Goal: Task Accomplishment & Management: Use online tool/utility

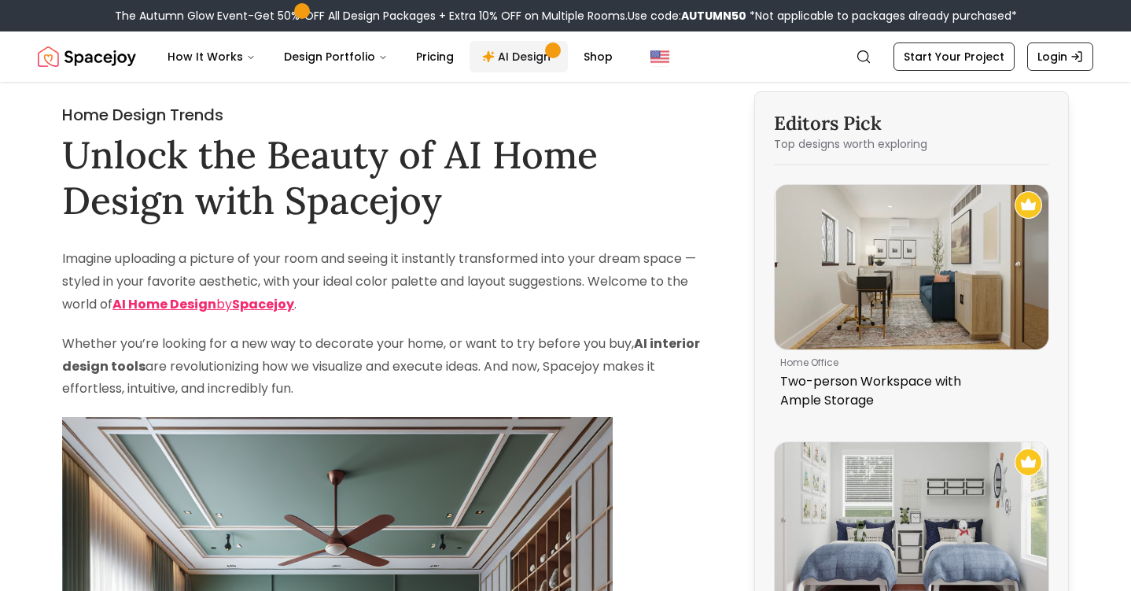
click at [527, 51] on link "AI Design" at bounding box center [519, 56] width 98 height 31
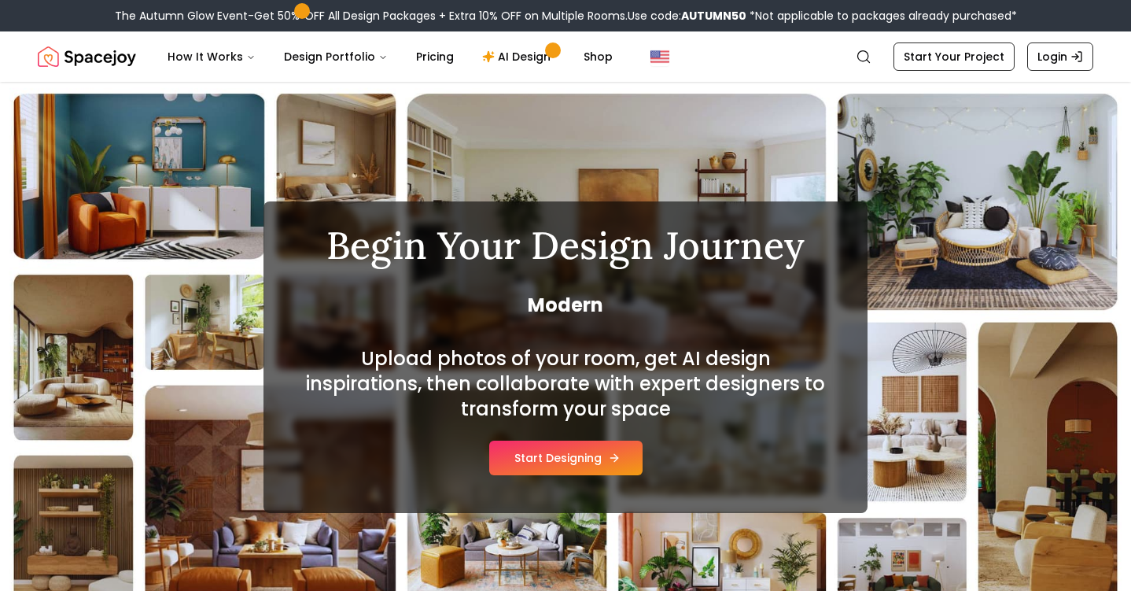
click at [580, 473] on button "Start Designing" at bounding box center [565, 457] width 153 height 35
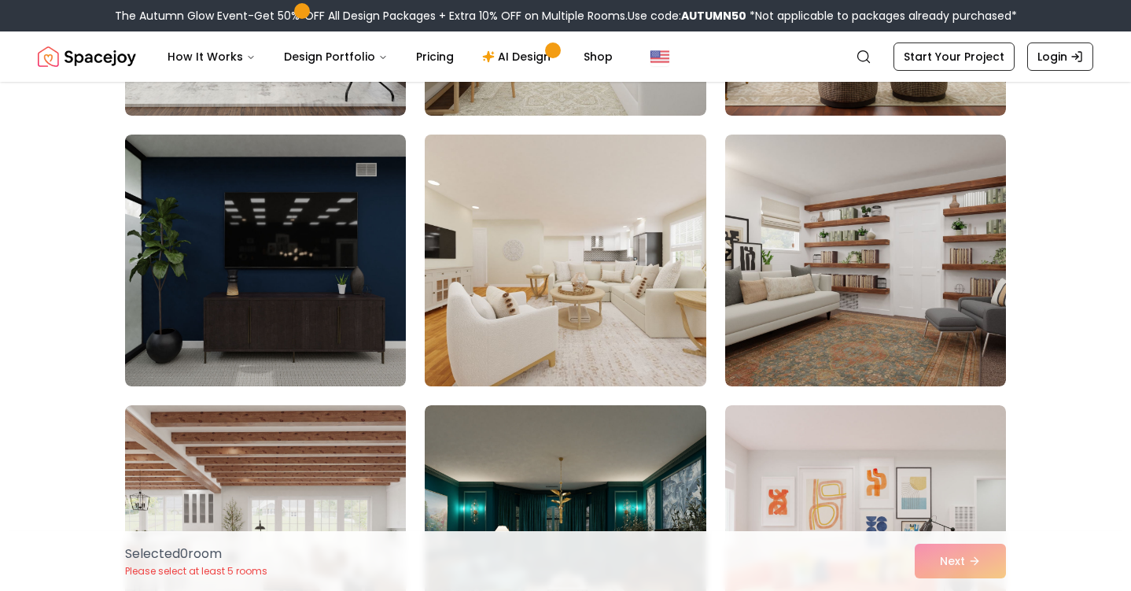
scroll to position [1168, 0]
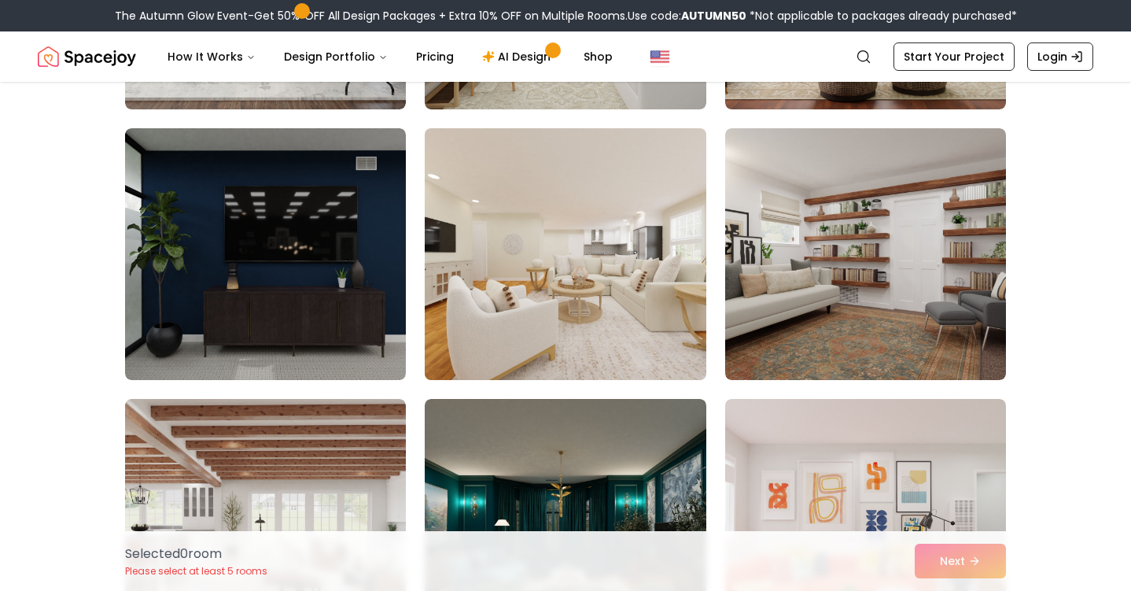
click at [552, 270] on img at bounding box center [565, 254] width 295 height 264
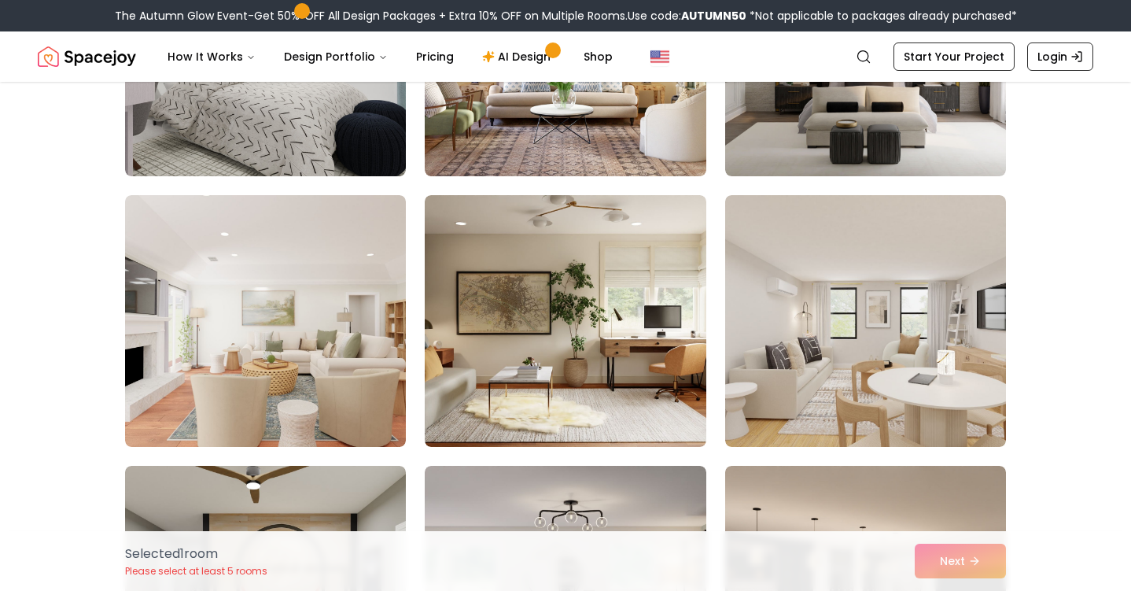
scroll to position [4890, 0]
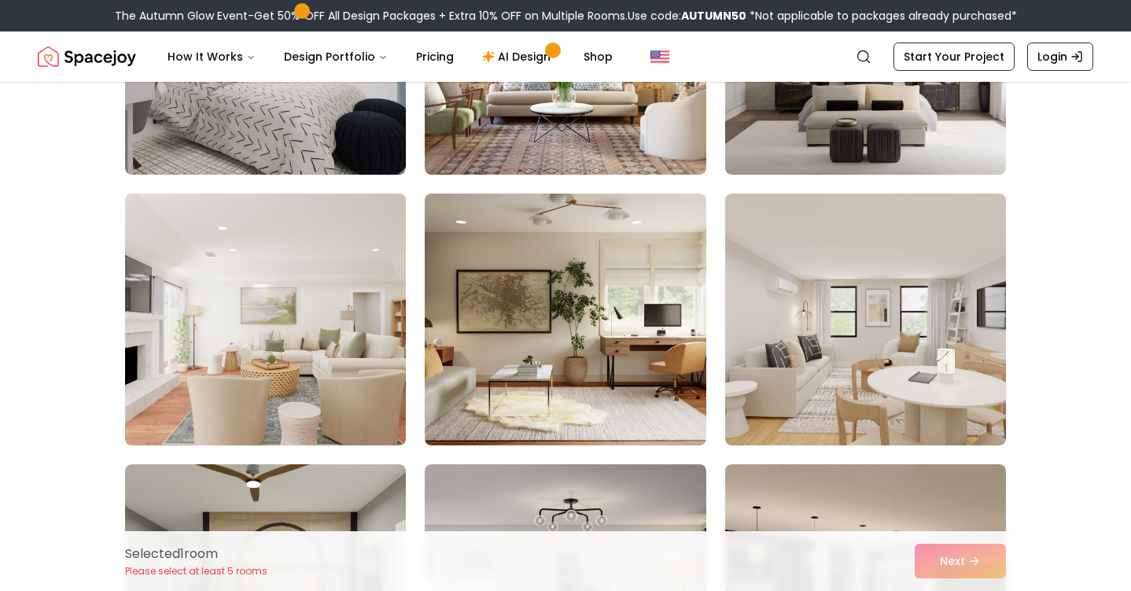
click at [313, 330] on img at bounding box center [265, 319] width 295 height 264
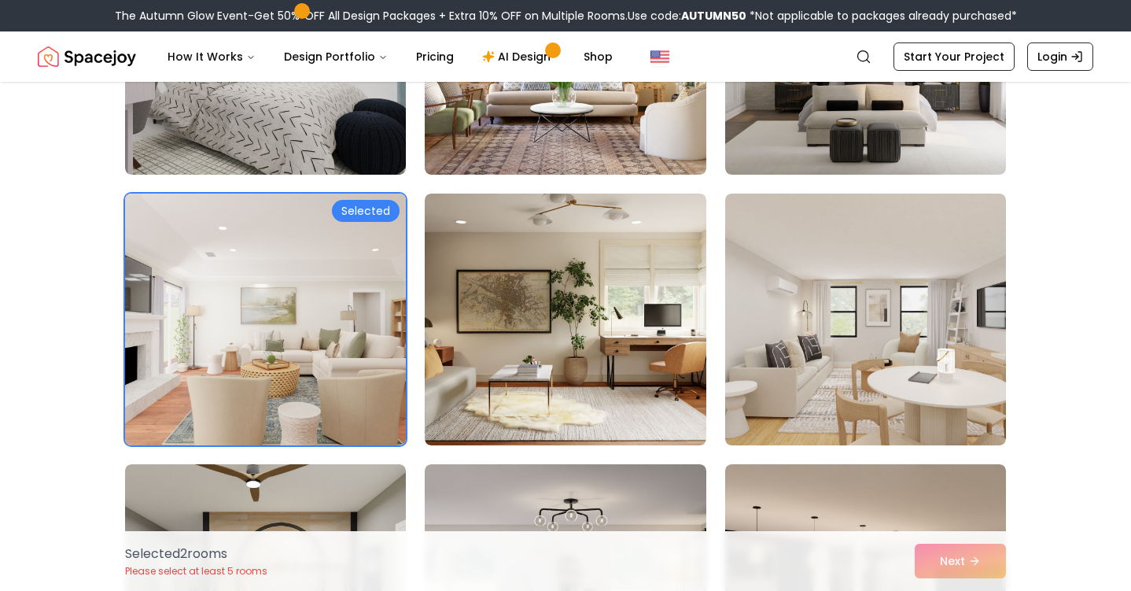
click at [312, 330] on img at bounding box center [265, 319] width 295 height 264
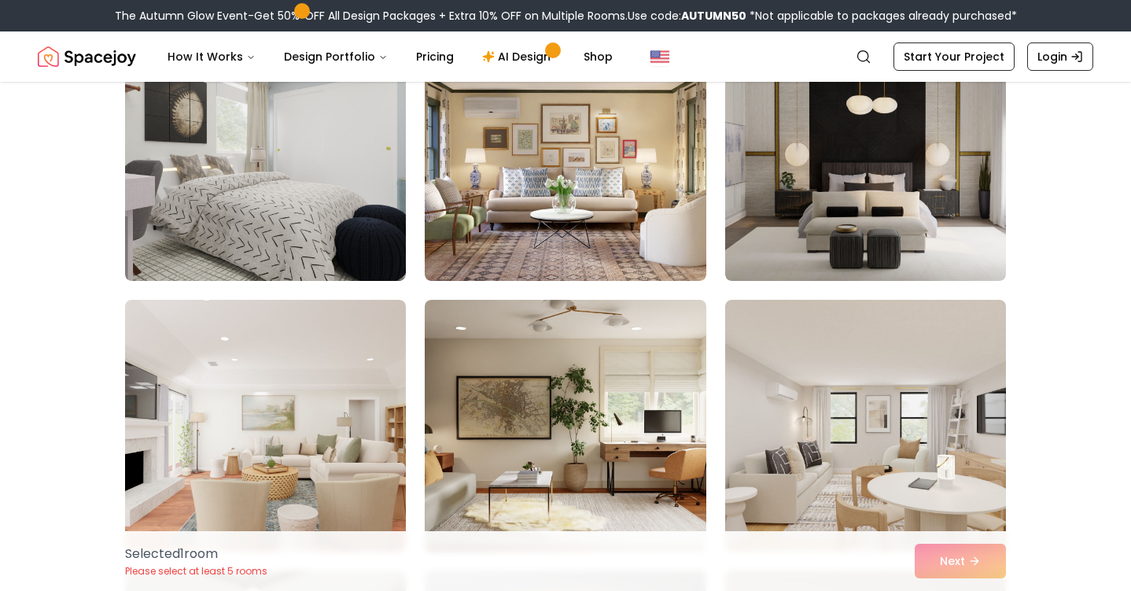
scroll to position [4824, 0]
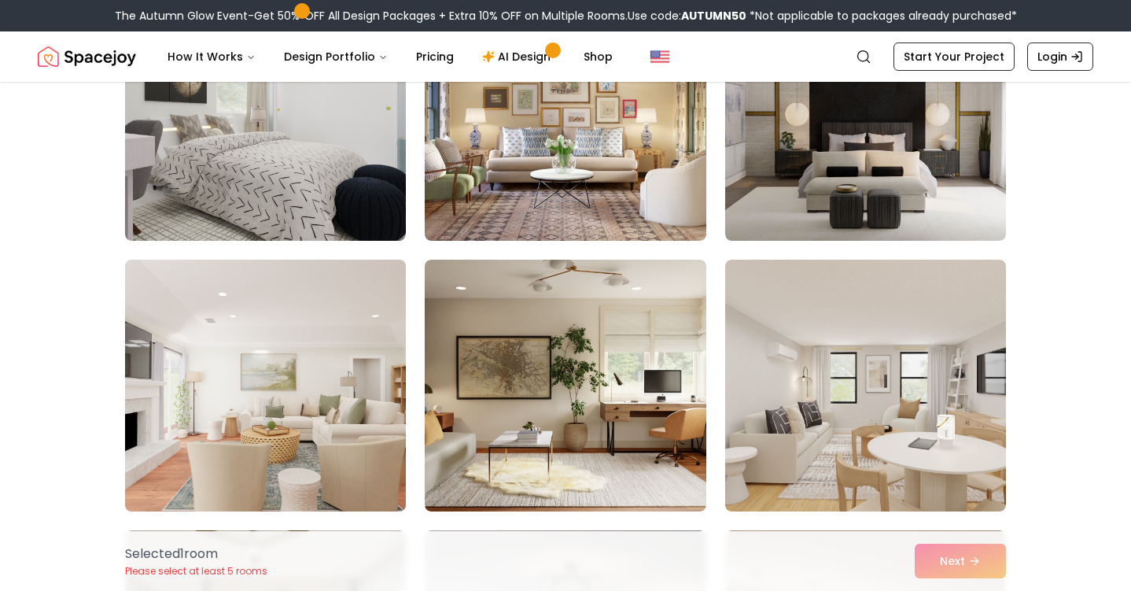
click at [220, 408] on img at bounding box center [265, 385] width 295 height 264
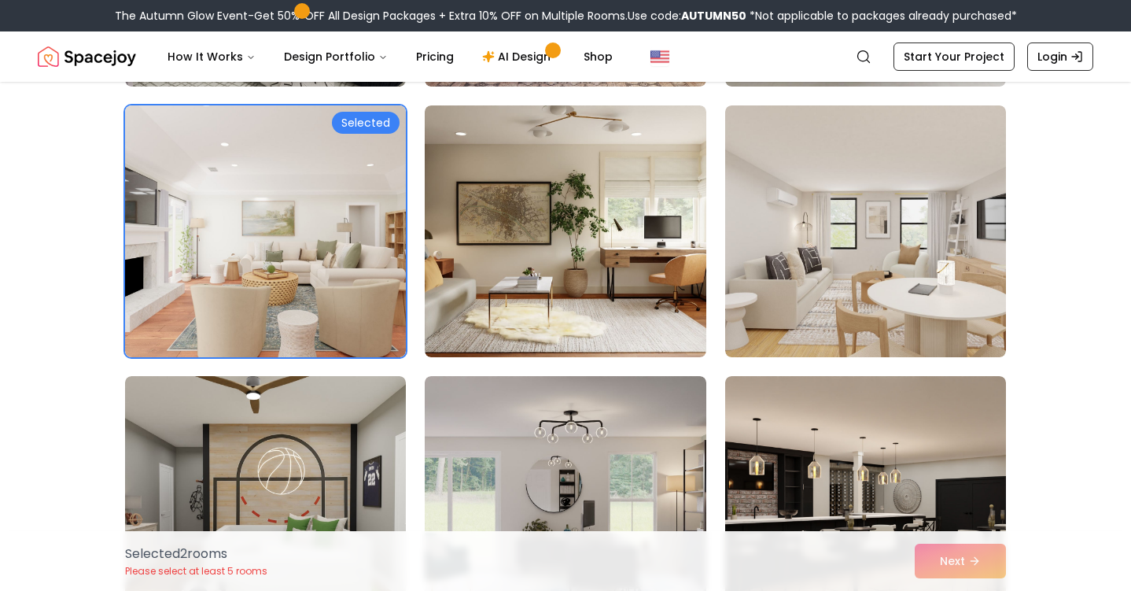
scroll to position [4982, 0]
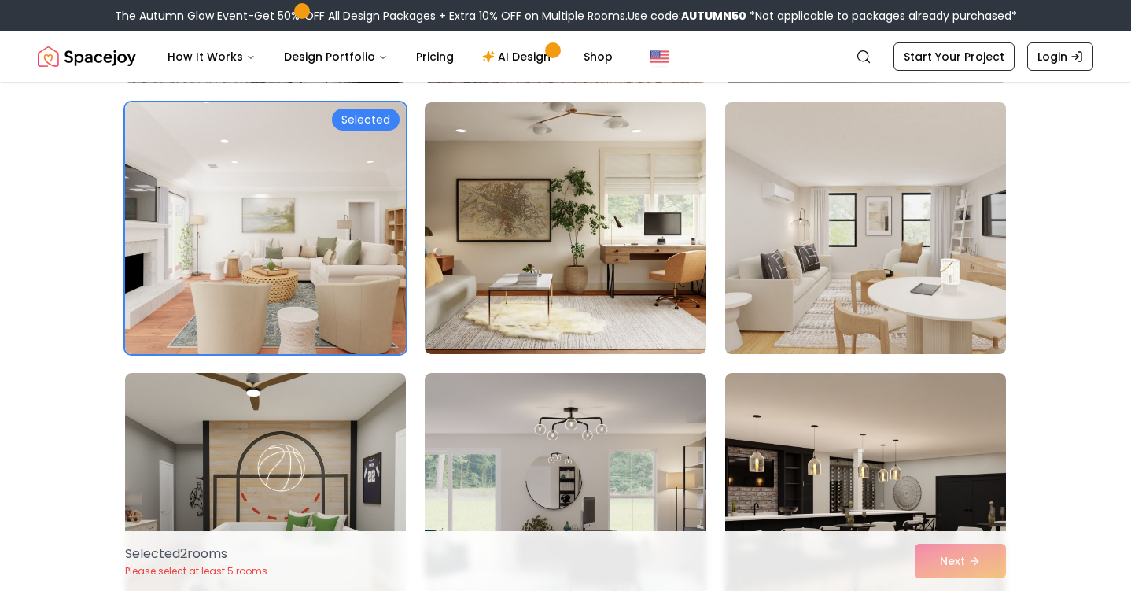
click at [894, 217] on img at bounding box center [865, 228] width 295 height 264
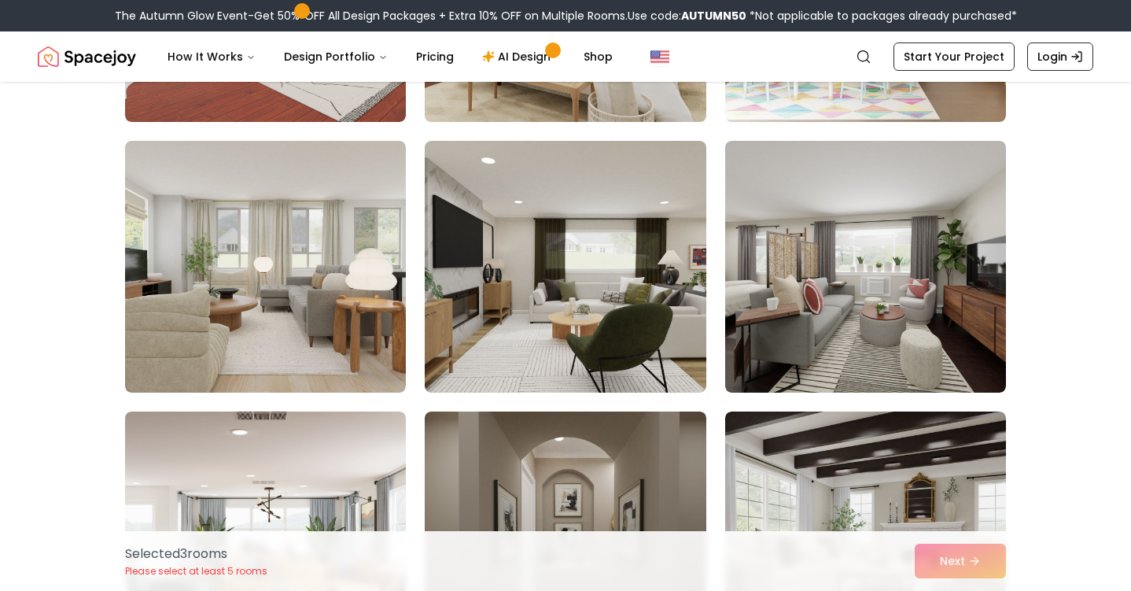
scroll to position [7683, 0]
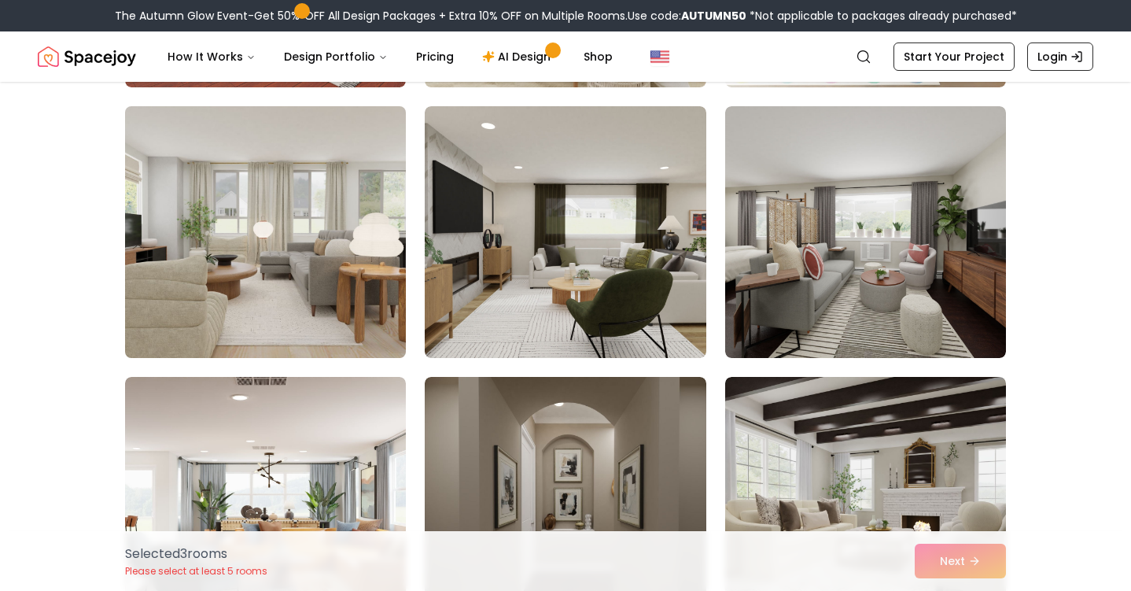
click at [331, 271] on img at bounding box center [265, 232] width 295 height 264
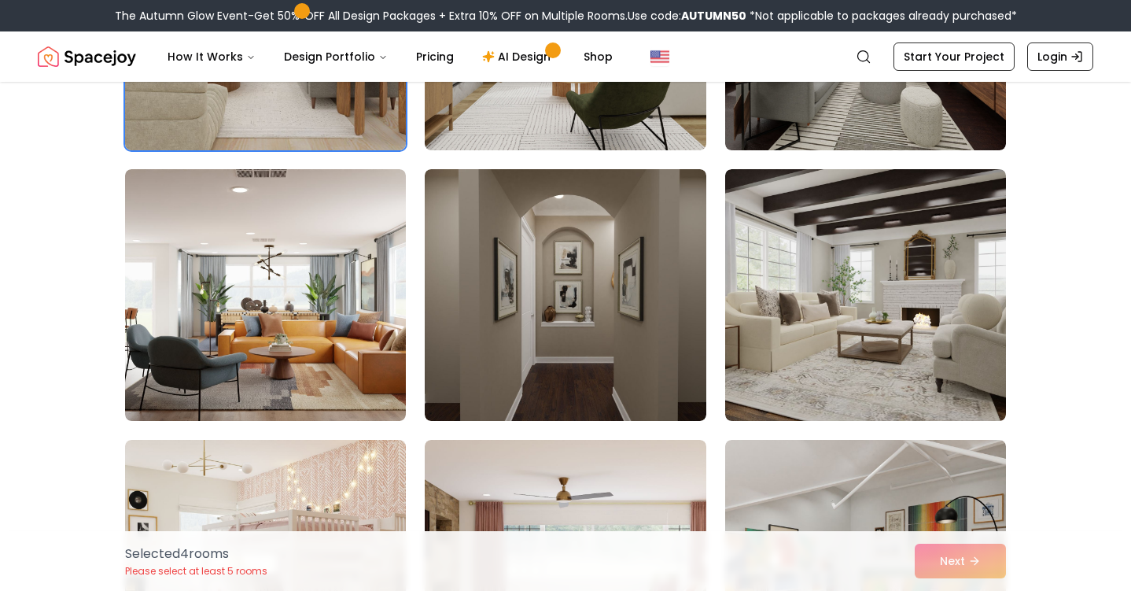
scroll to position [7903, 0]
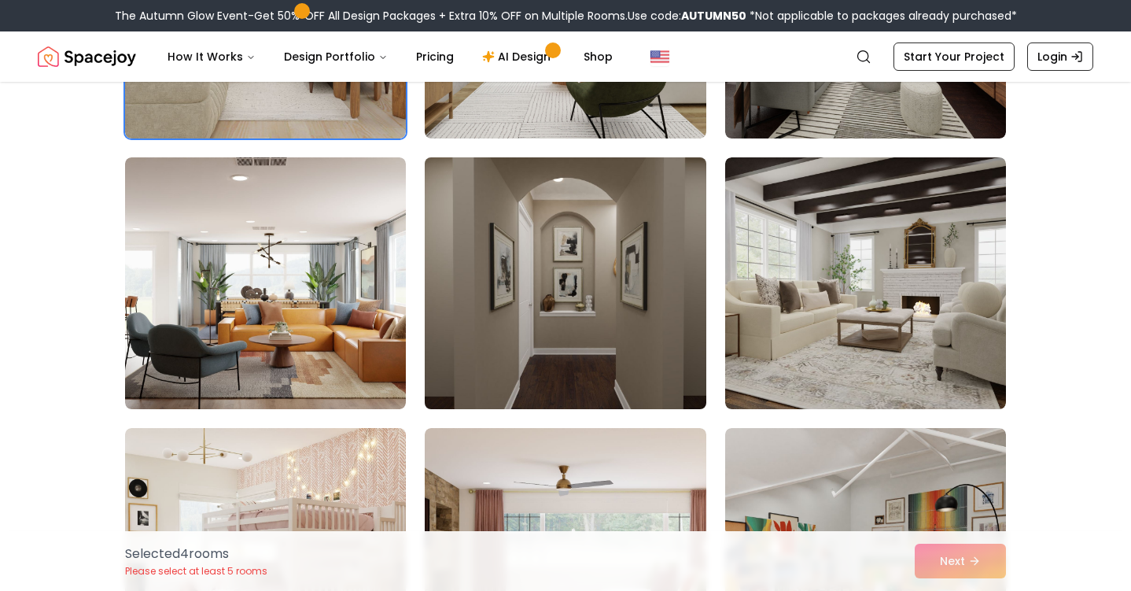
click at [570, 285] on img at bounding box center [565, 283] width 295 height 264
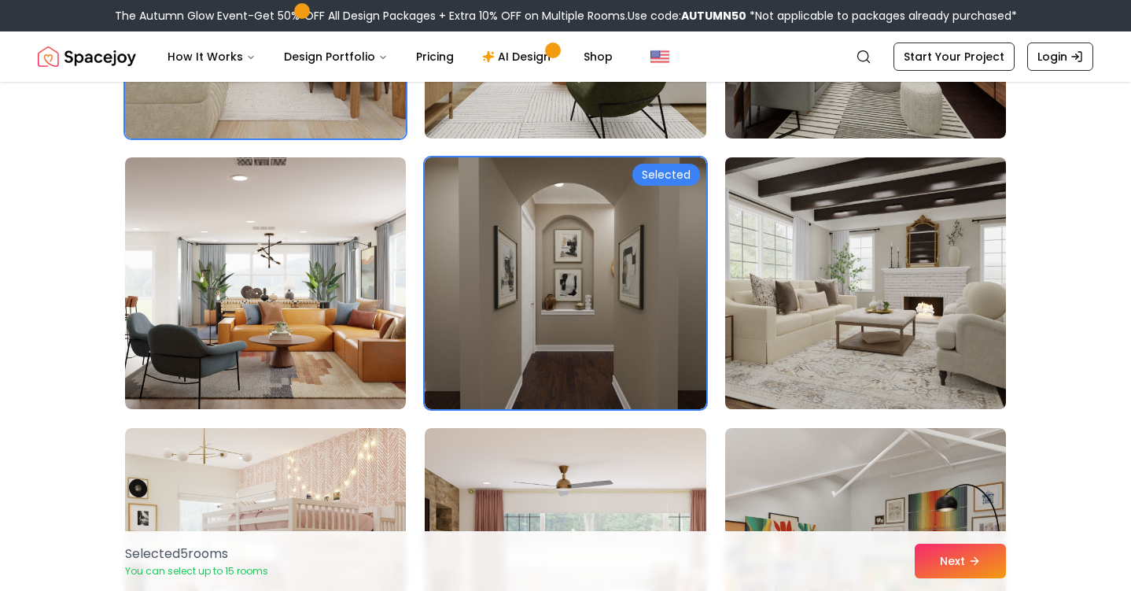
click at [838, 286] on img at bounding box center [865, 283] width 295 height 264
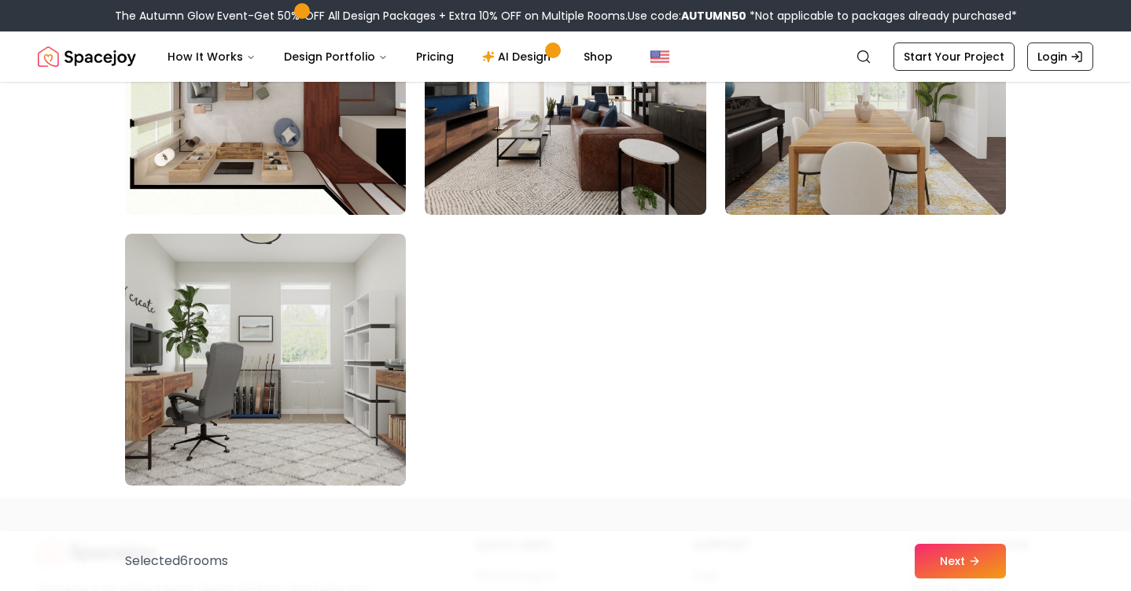
scroll to position [8917, 0]
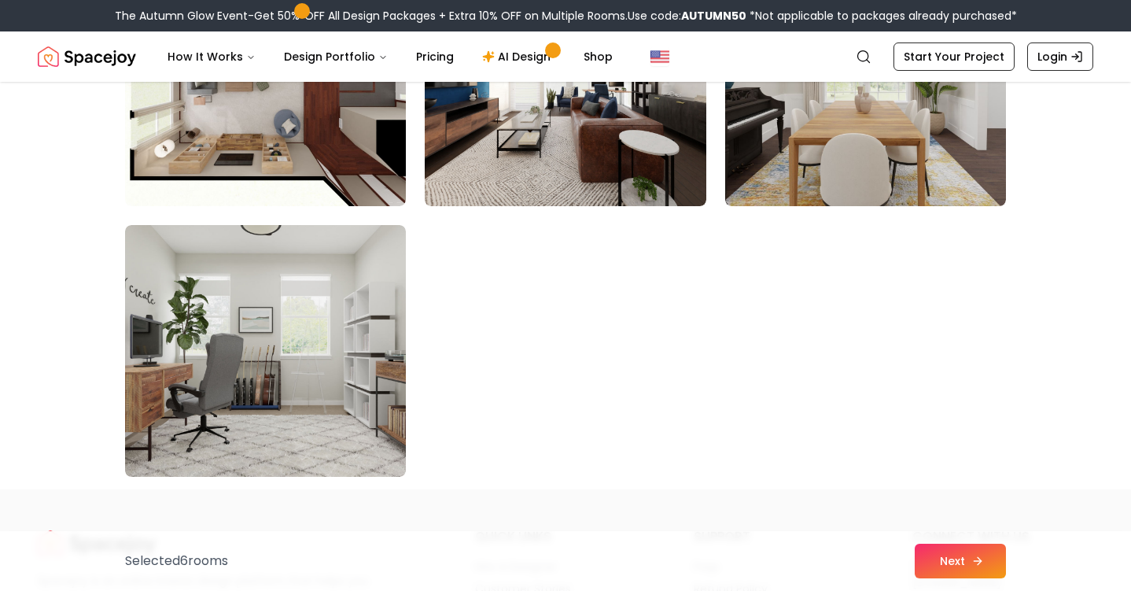
click at [949, 554] on button "Next" at bounding box center [960, 560] width 91 height 35
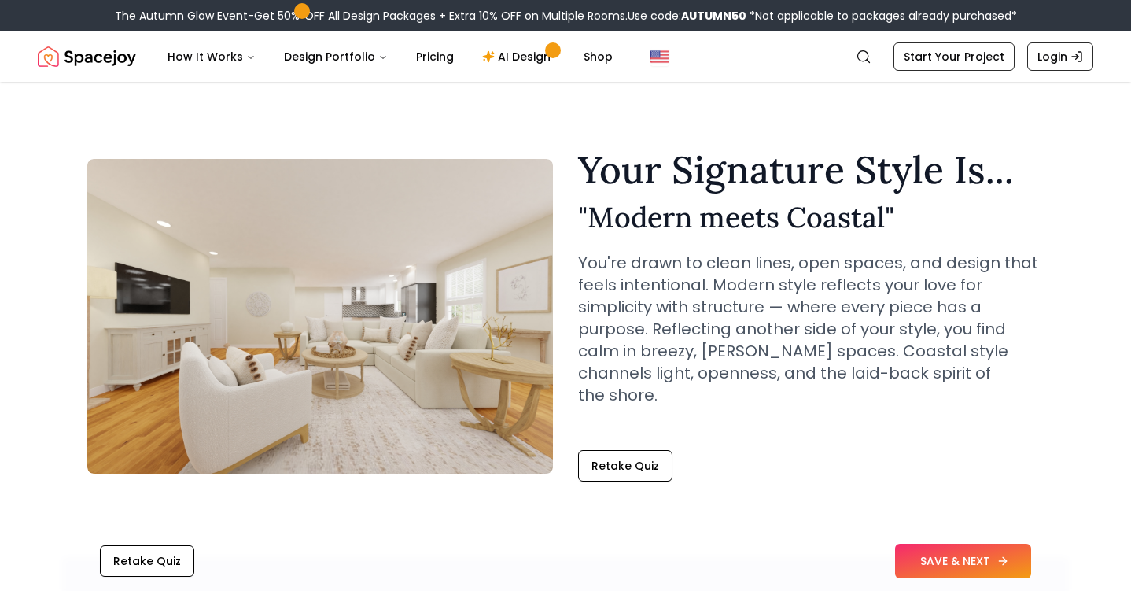
click at [923, 556] on button "SAVE & NEXT" at bounding box center [963, 560] width 136 height 35
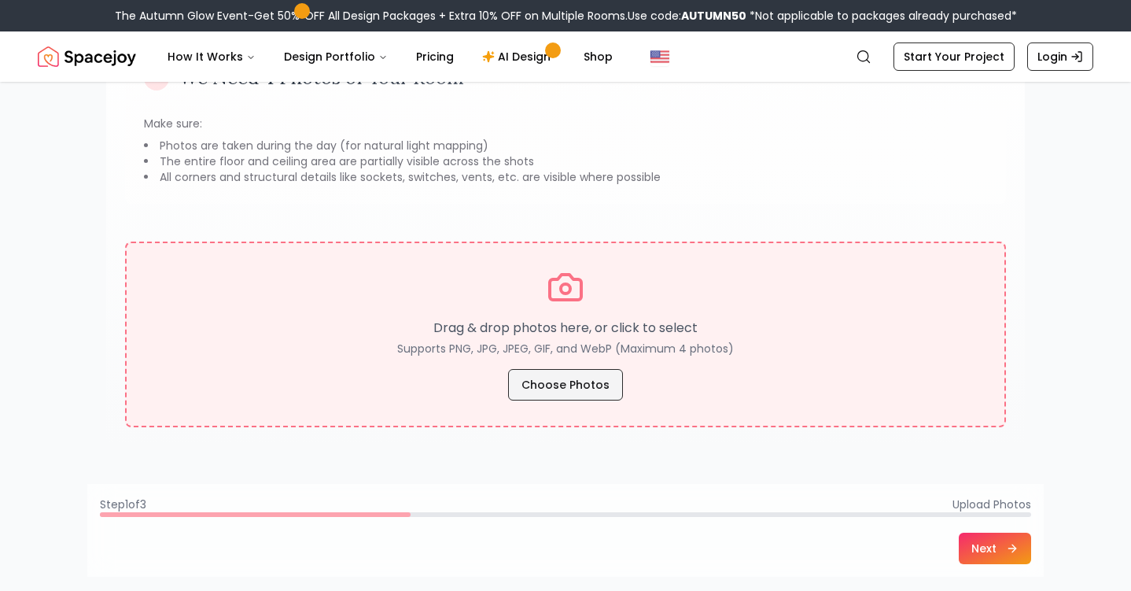
scroll to position [175, 0]
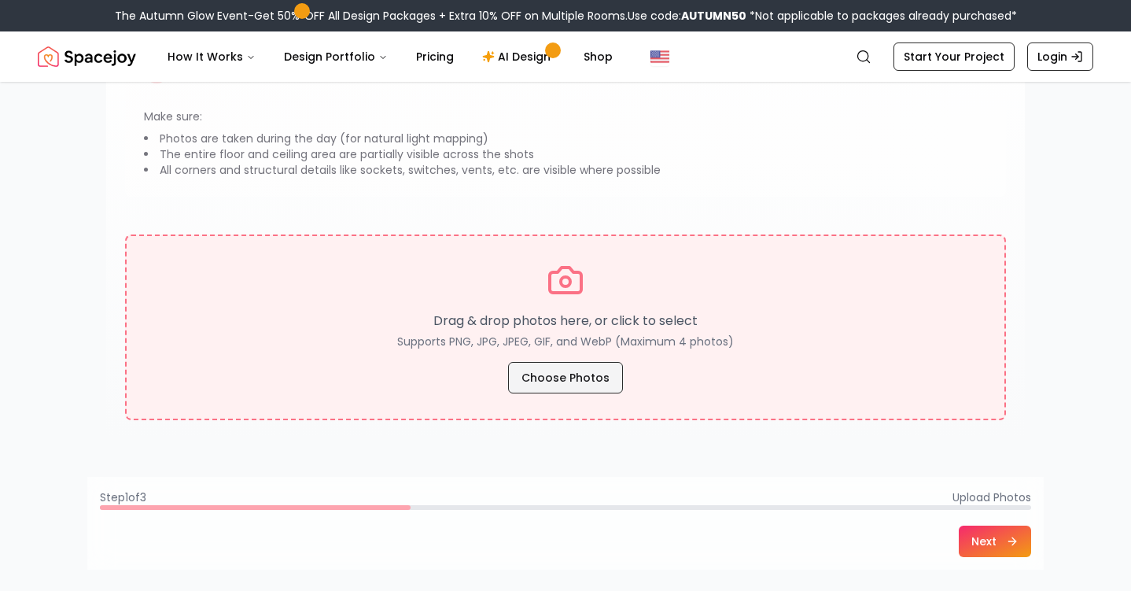
click at [567, 367] on button "Choose Photos" at bounding box center [565, 377] width 115 height 31
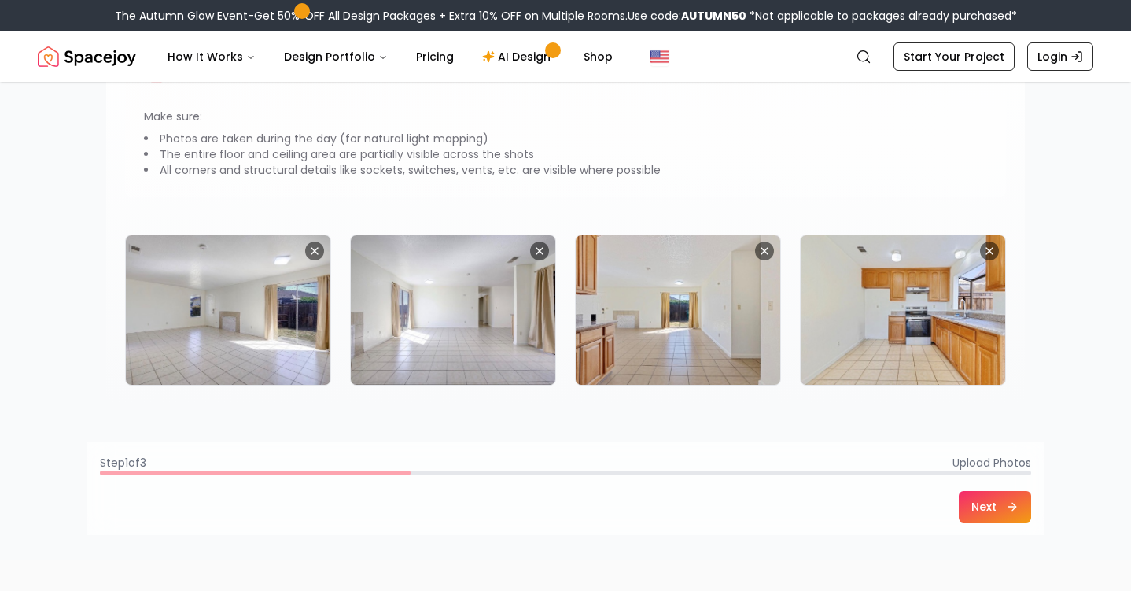
click at [989, 503] on button "Next" at bounding box center [995, 506] width 72 height 31
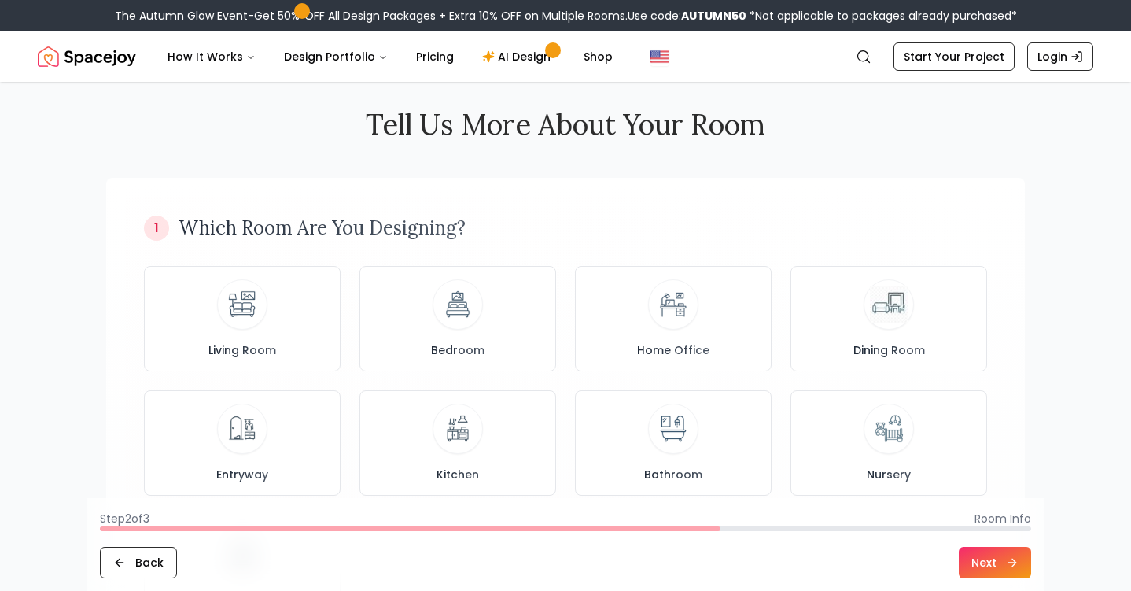
scroll to position [42, 0]
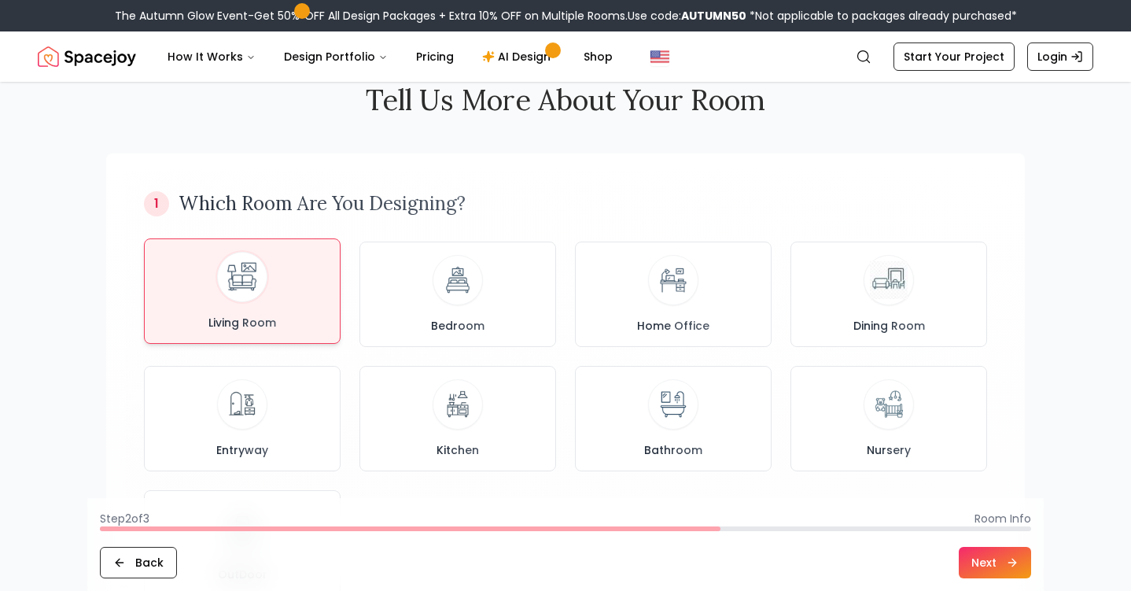
click at [281, 289] on div "Living Room" at bounding box center [242, 291] width 170 height 79
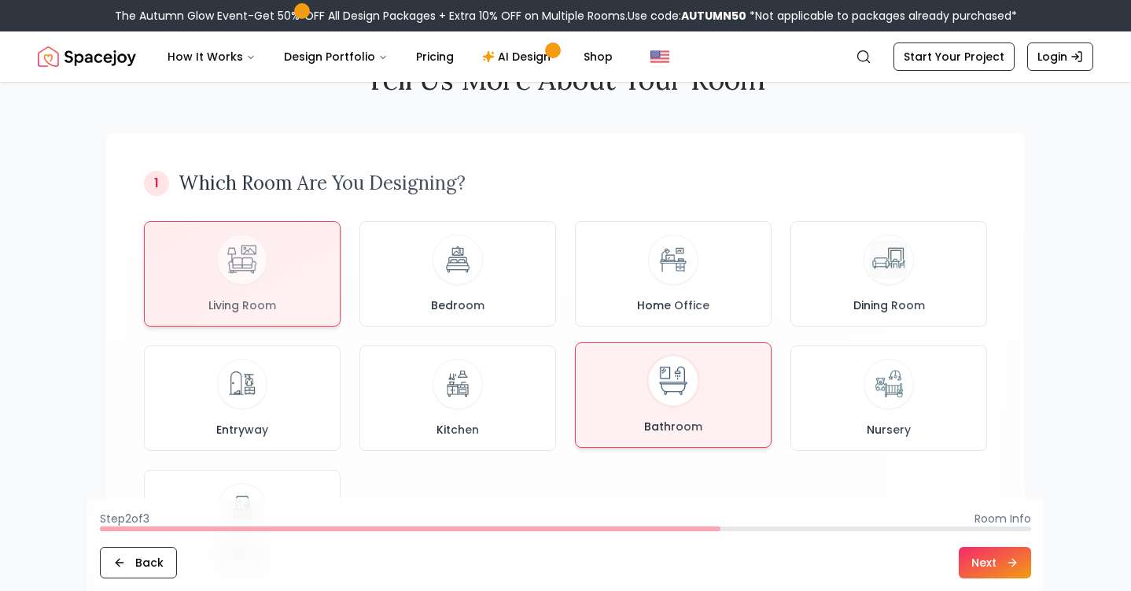
scroll to position [72, 0]
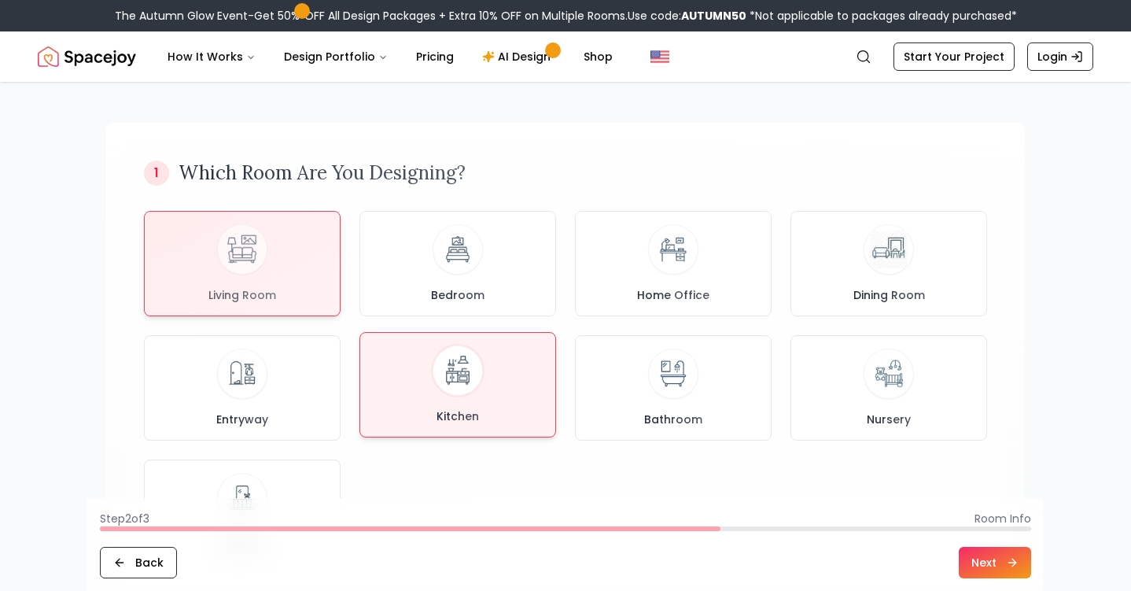
click at [455, 403] on div "Kitchen" at bounding box center [458, 384] width 170 height 79
click at [283, 266] on div "Living Room" at bounding box center [242, 260] width 170 height 79
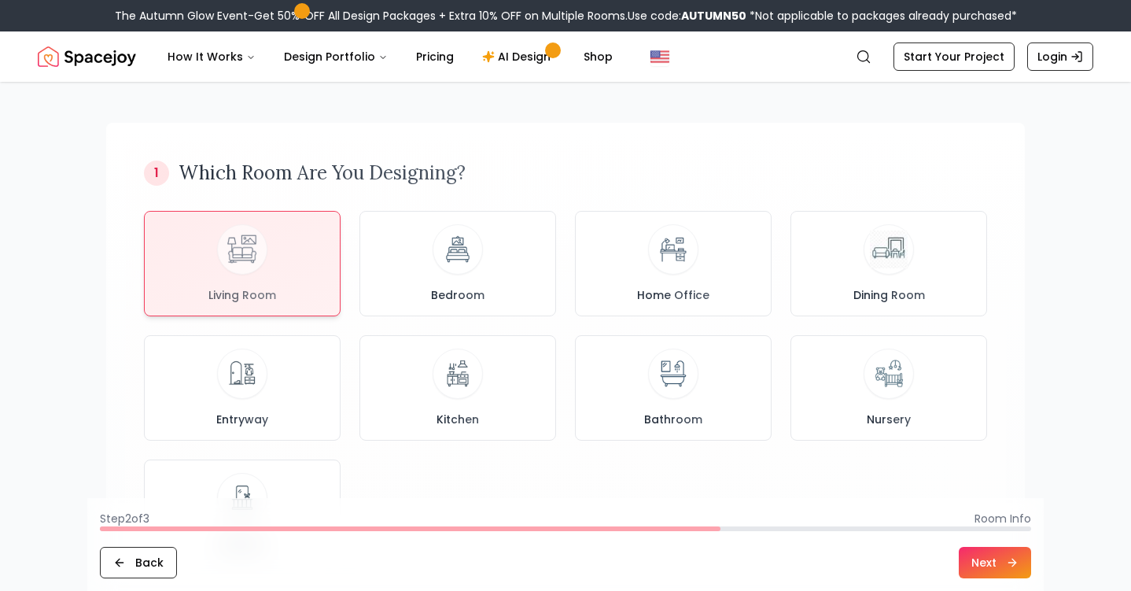
click at [971, 566] on button "Next" at bounding box center [995, 562] width 72 height 31
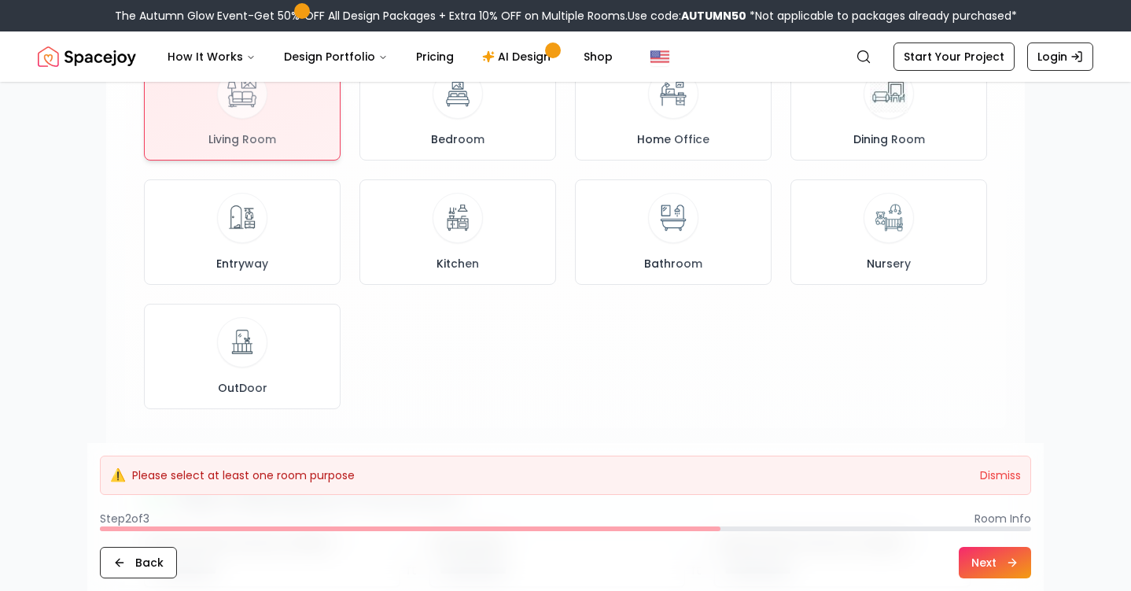
scroll to position [231, 0]
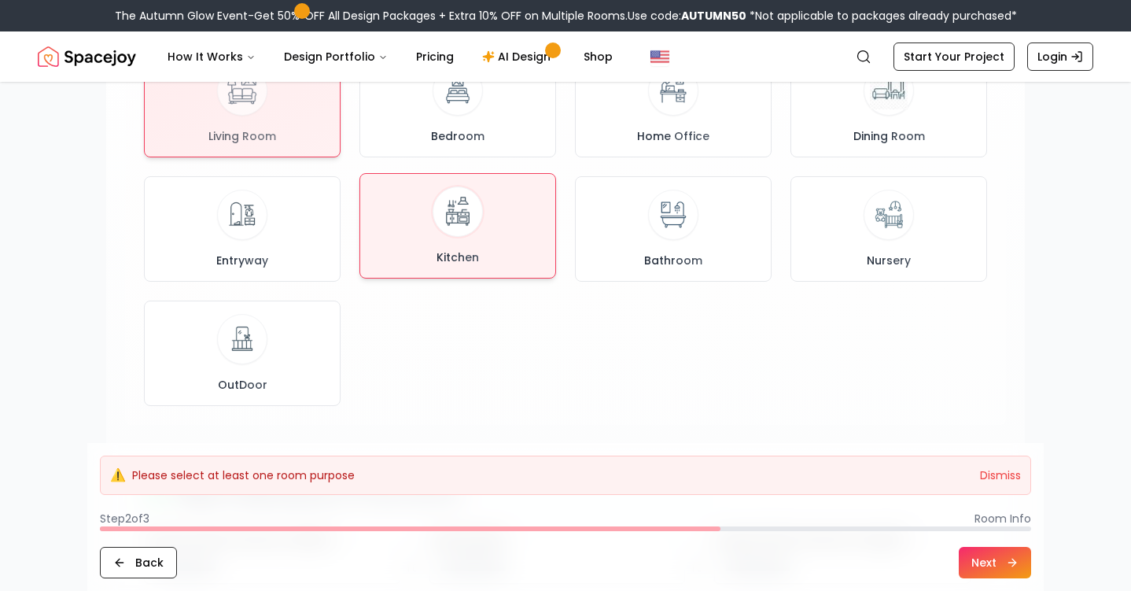
click at [472, 182] on button "Kitchen" at bounding box center [457, 225] width 197 height 105
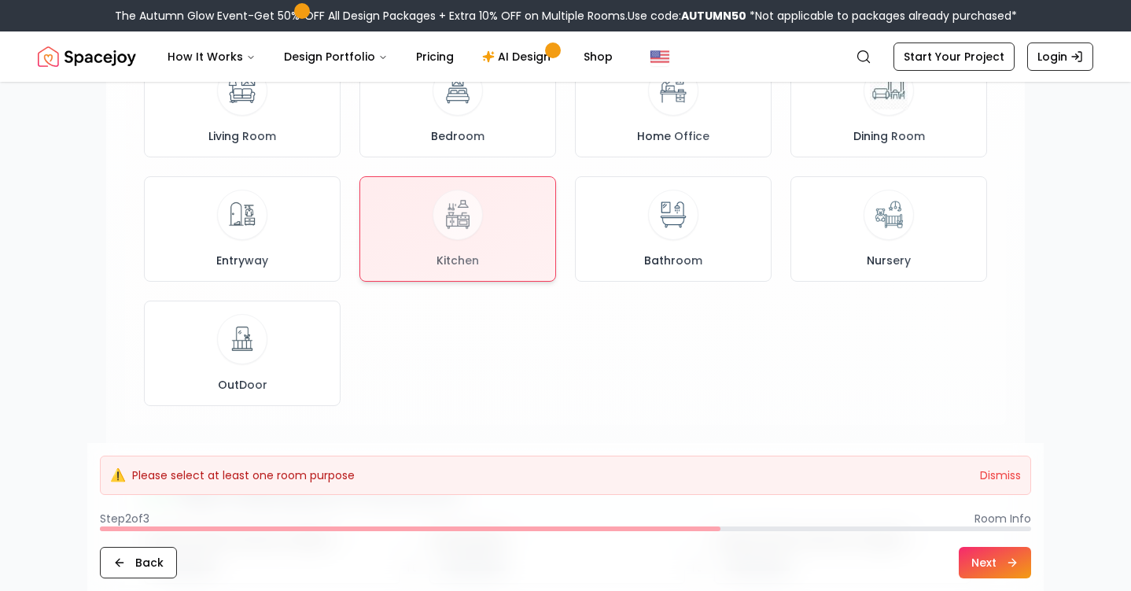
click at [972, 562] on button "Next" at bounding box center [995, 562] width 72 height 31
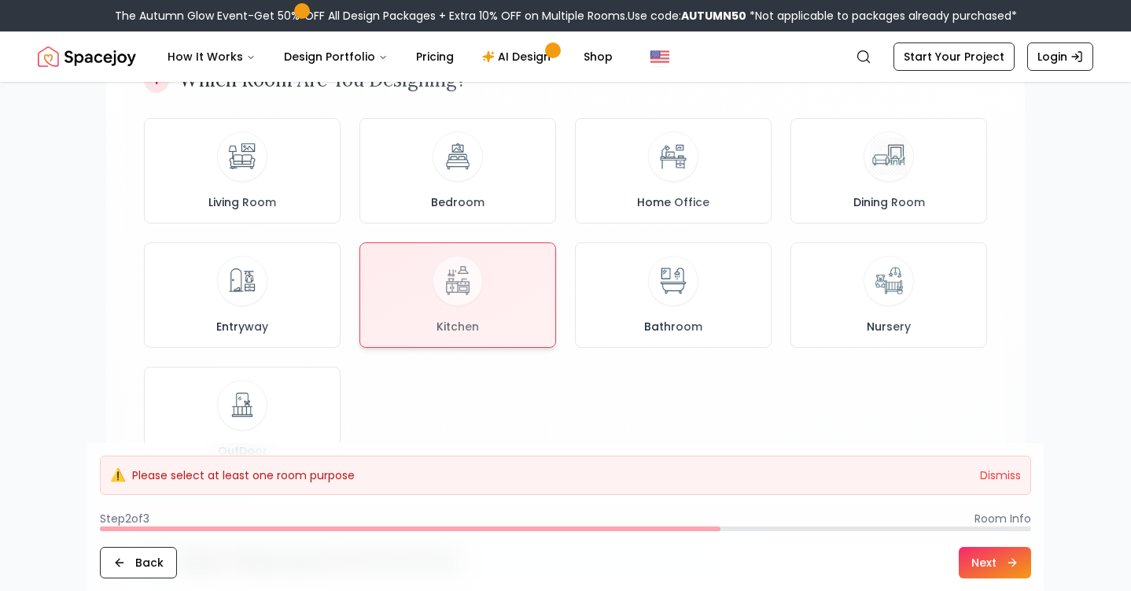
scroll to position [106, 0]
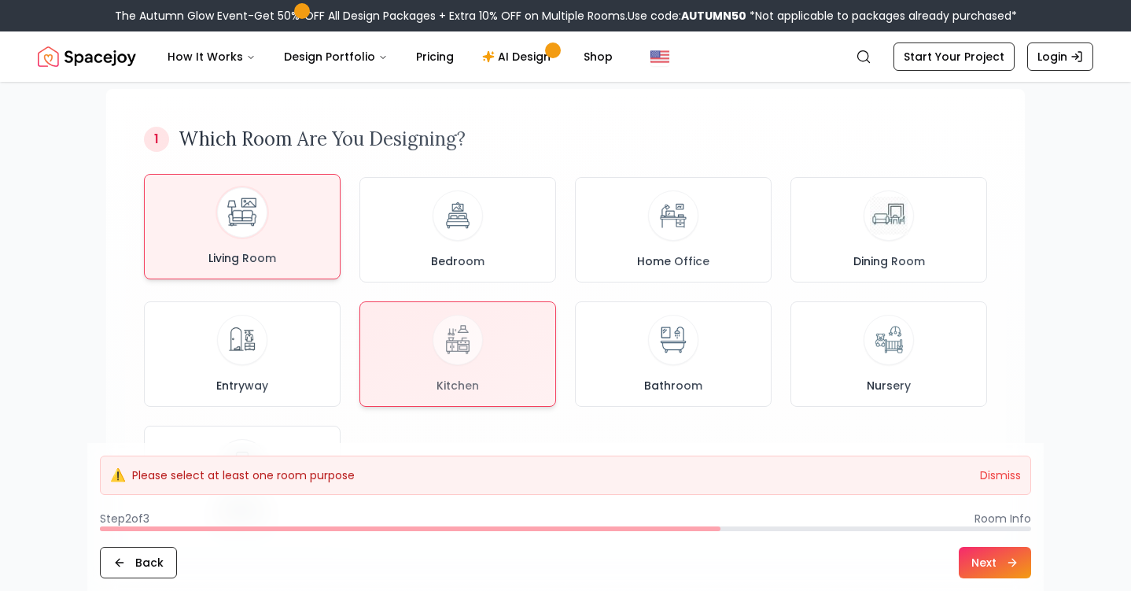
click at [319, 220] on div "Living Room" at bounding box center [242, 226] width 170 height 79
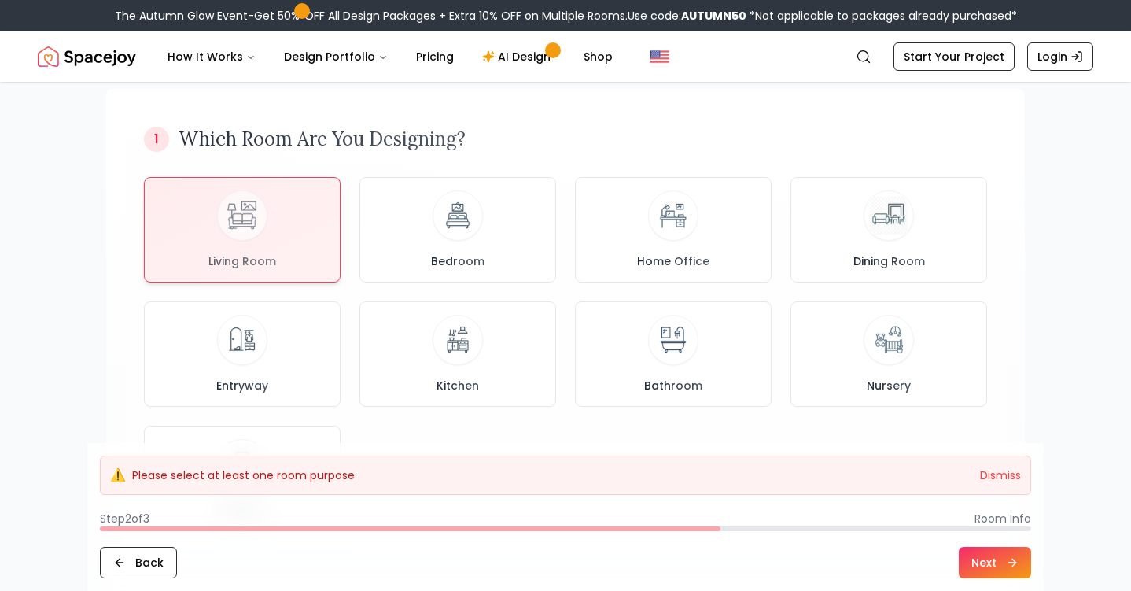
click at [991, 558] on button "Next" at bounding box center [995, 562] width 72 height 31
click at [998, 477] on button "Dismiss" at bounding box center [1000, 475] width 41 height 16
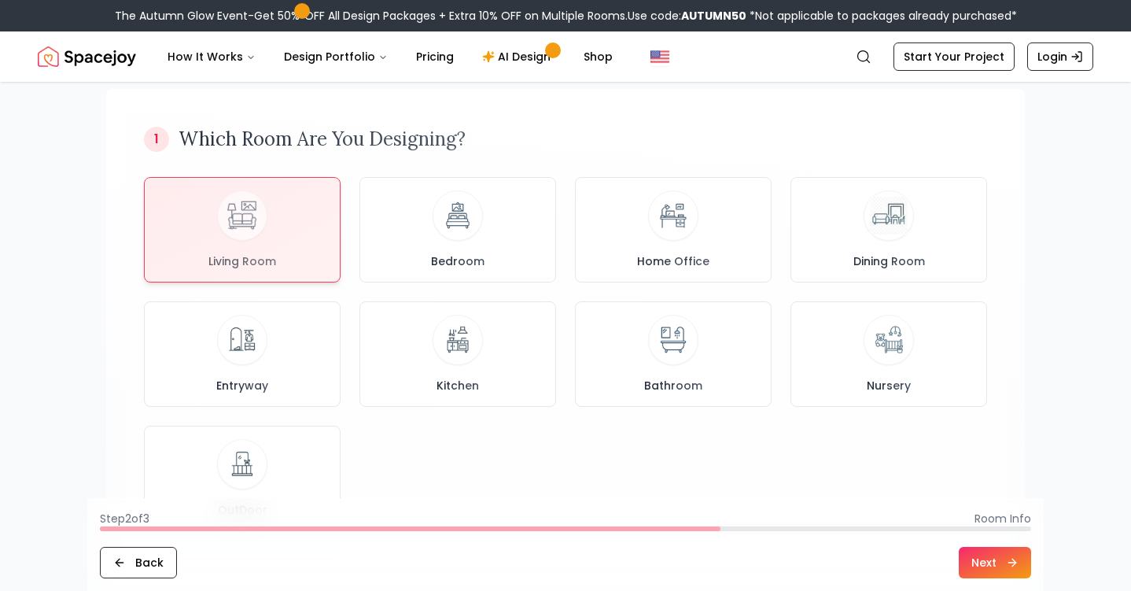
click at [987, 567] on button "Next" at bounding box center [995, 562] width 72 height 31
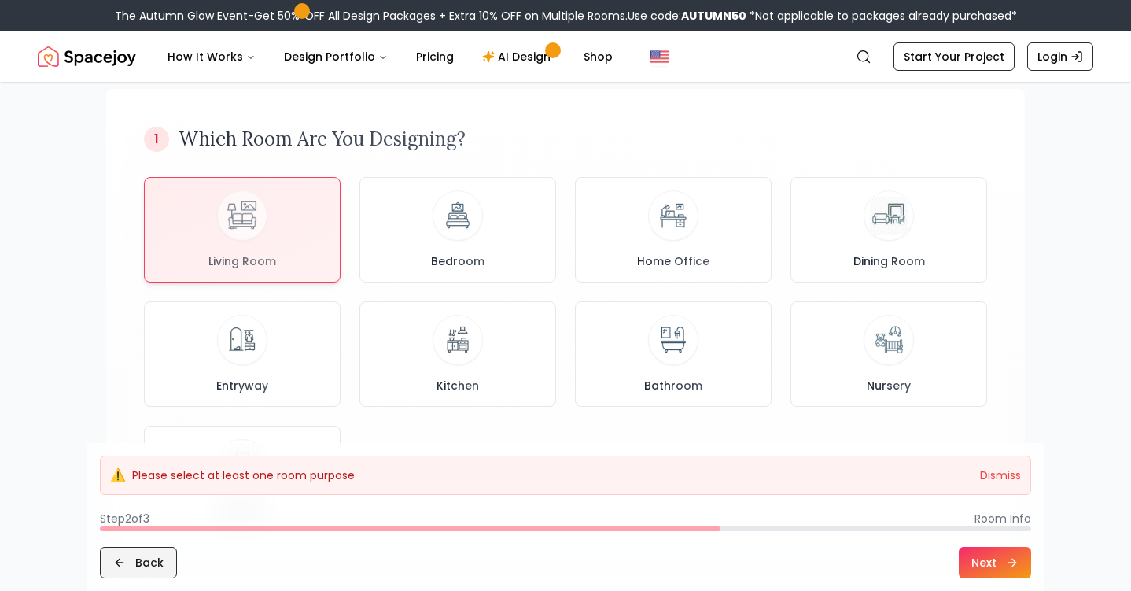
click at [136, 562] on button "Back" at bounding box center [138, 562] width 77 height 31
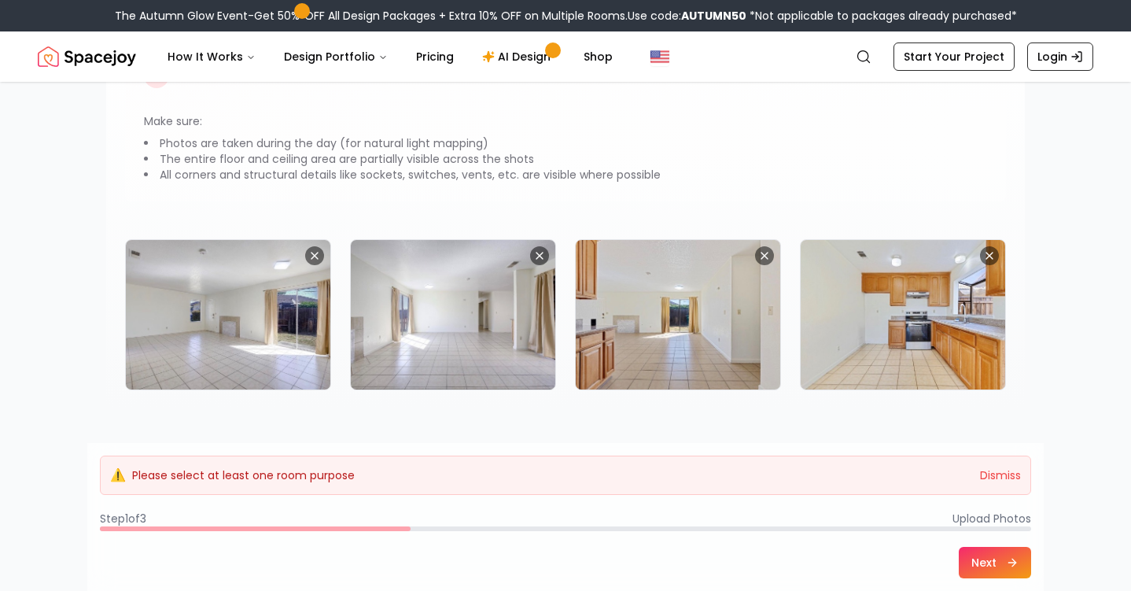
scroll to position [208, 0]
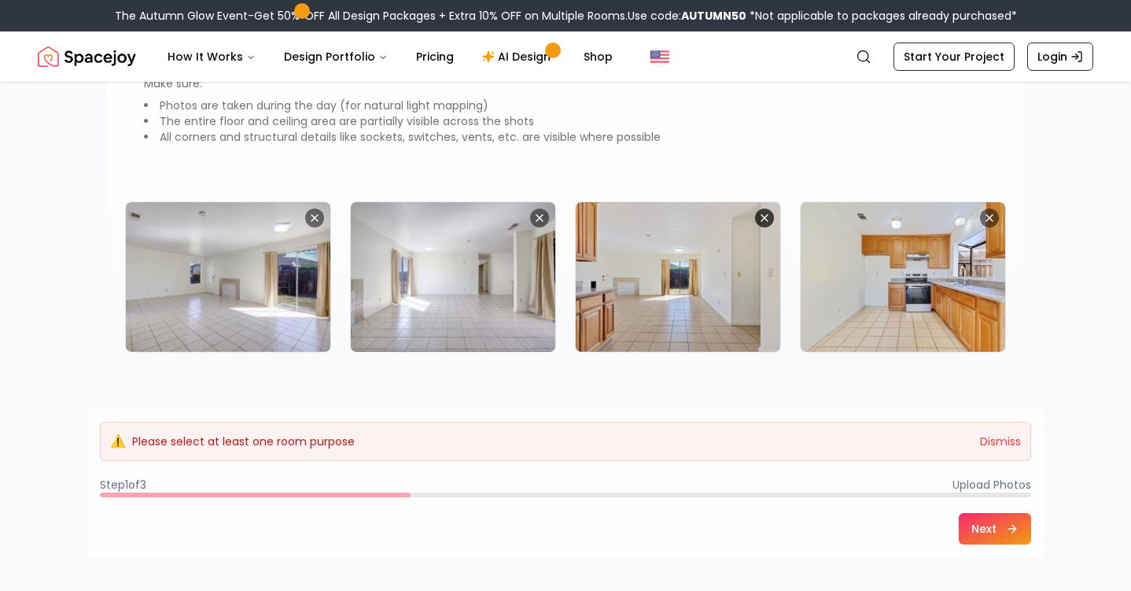
click at [768, 217] on icon "Remove image" at bounding box center [764, 218] width 13 height 13
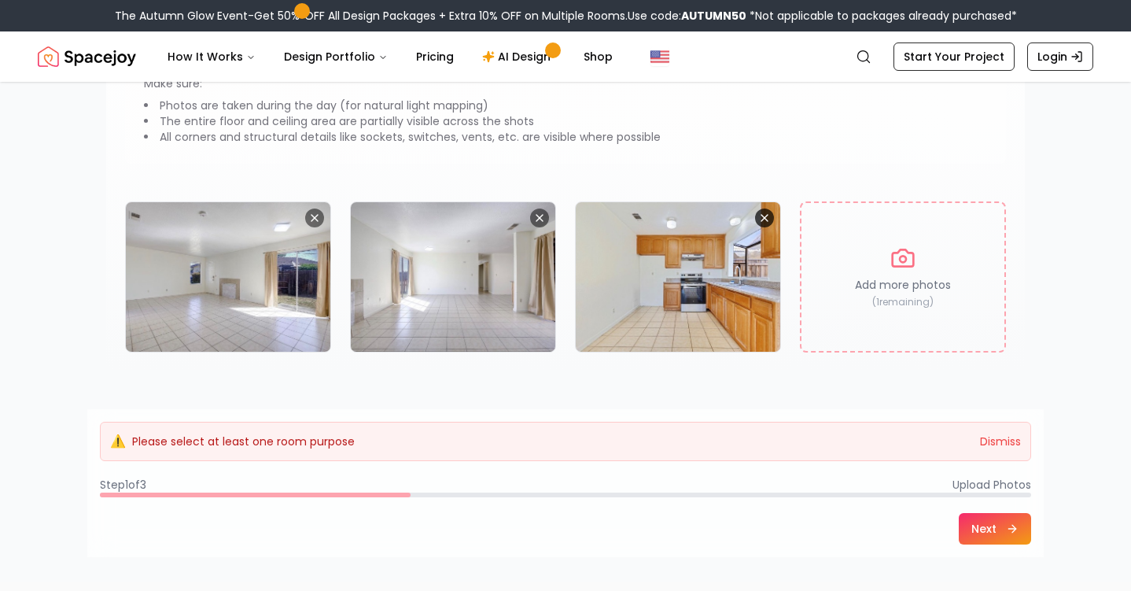
click at [768, 217] on icon "Remove image" at bounding box center [764, 218] width 13 height 13
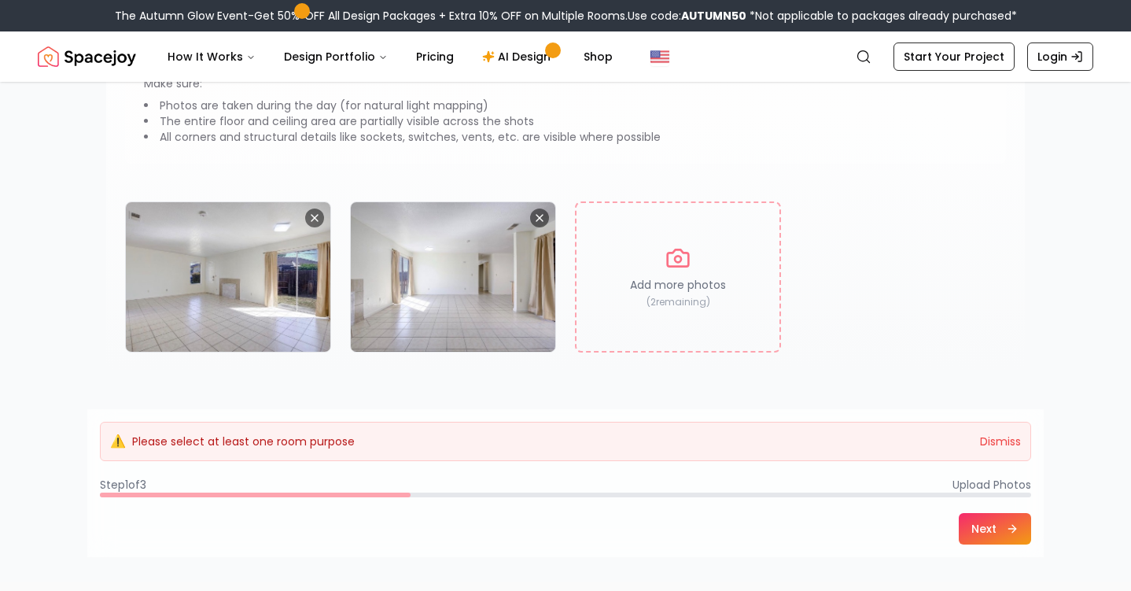
click at [995, 539] on button "Next" at bounding box center [995, 528] width 72 height 31
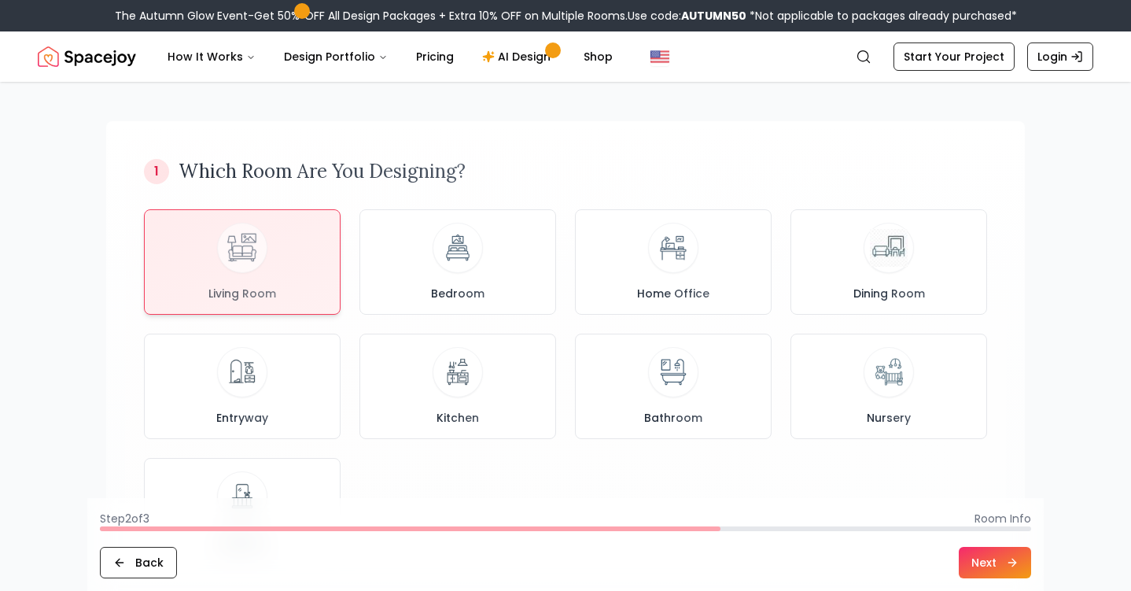
scroll to position [0, 0]
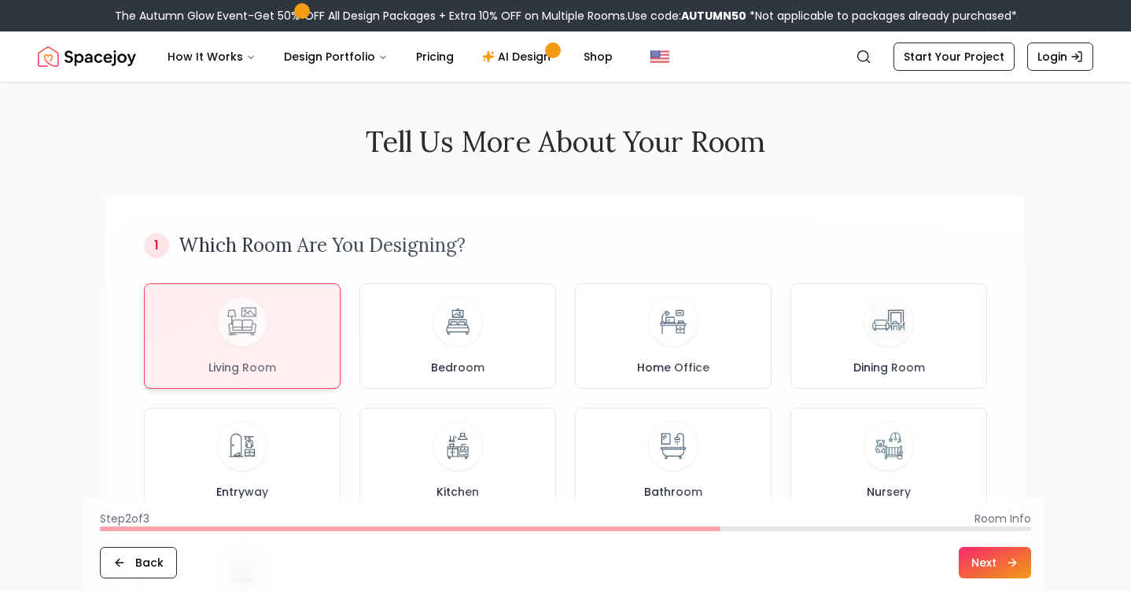
click at [992, 547] on button "Next" at bounding box center [995, 562] width 72 height 31
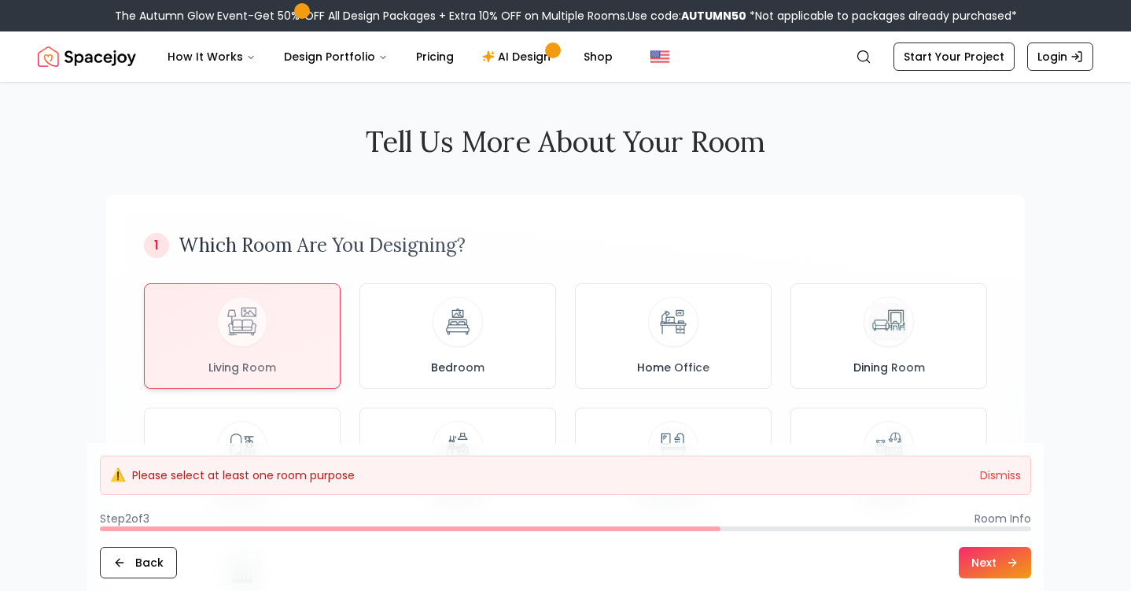
click at [993, 558] on button "Next" at bounding box center [995, 562] width 72 height 31
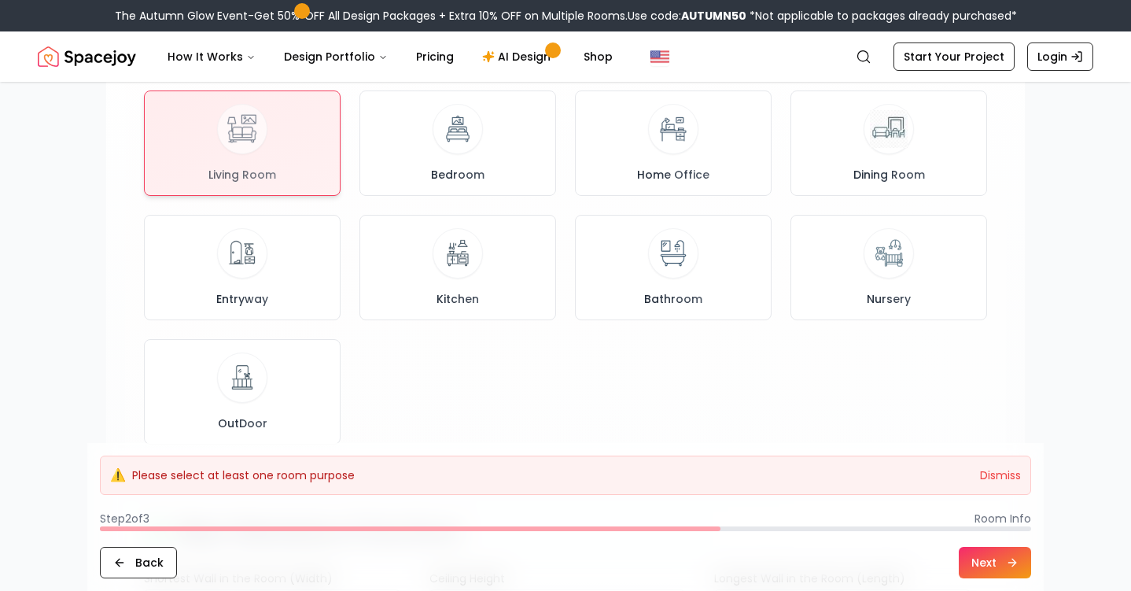
scroll to position [194, 0]
click at [263, 126] on div at bounding box center [242, 139] width 195 height 104
click at [986, 563] on button "Next" at bounding box center [995, 562] width 72 height 31
click at [1014, 503] on footer "⚠️ Please select at least one room purpose Dismiss Step 2 of 3 Room Info Back N…" at bounding box center [565, 517] width 956 height 148
click at [1008, 473] on button "Dismiss" at bounding box center [1000, 475] width 41 height 16
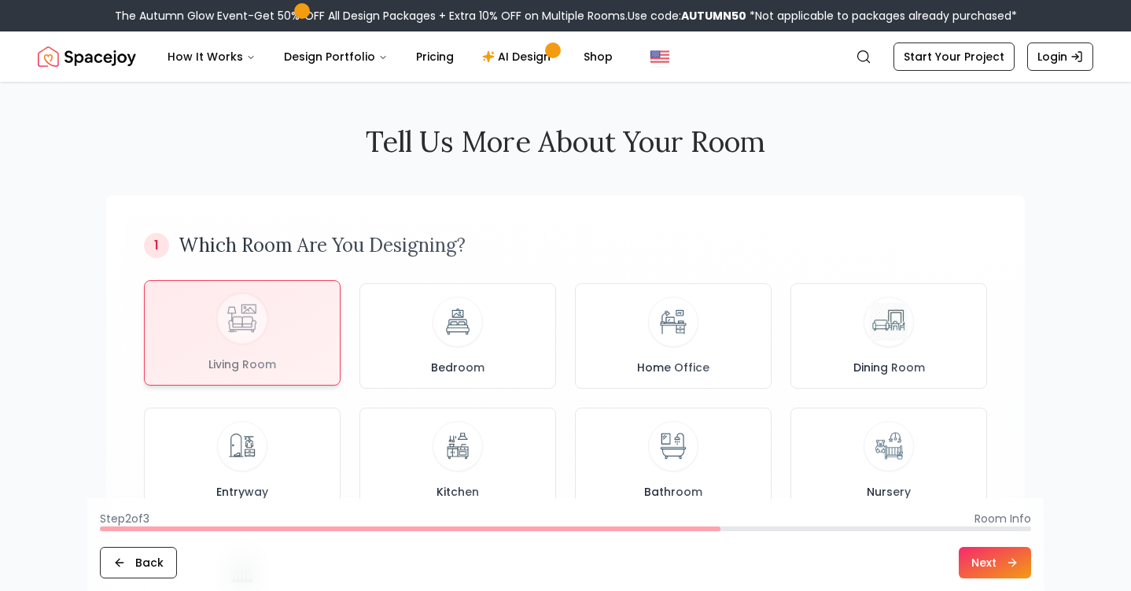
scroll to position [0, 0]
click at [305, 317] on div at bounding box center [242, 333] width 195 height 104
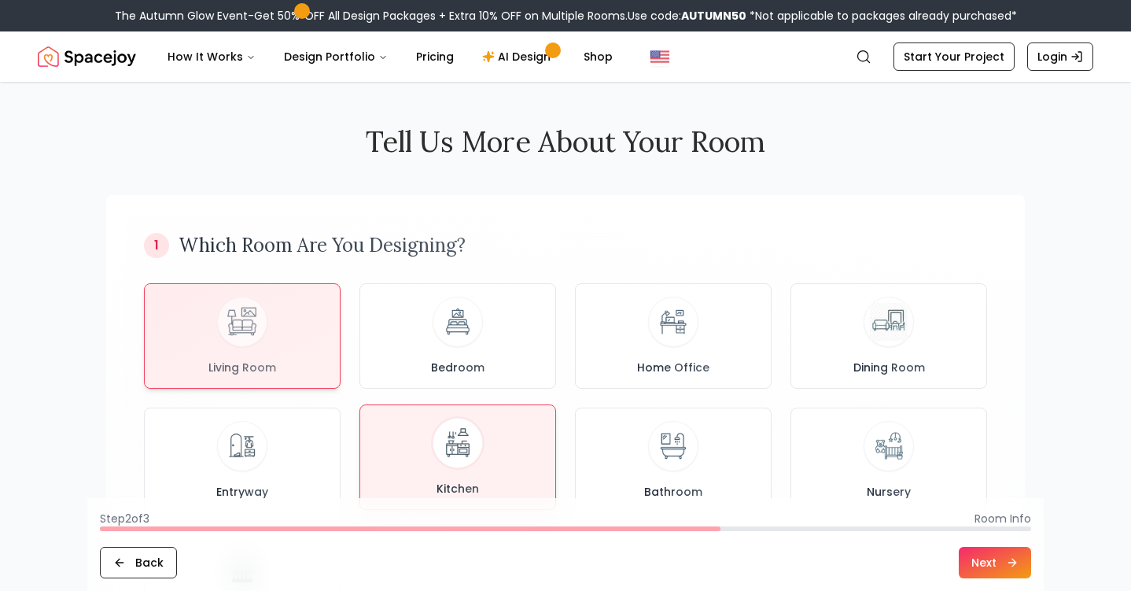
click at [498, 445] on div "Kitchen" at bounding box center [458, 457] width 170 height 79
click at [330, 339] on button "Living Room" at bounding box center [242, 332] width 197 height 105
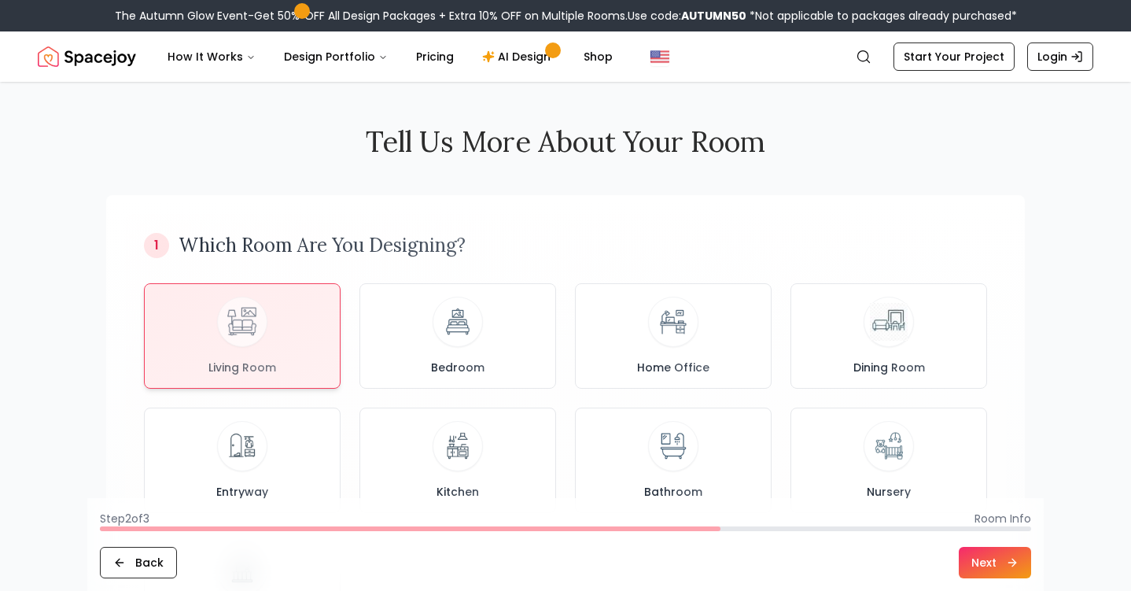
click at [1002, 553] on button "Next" at bounding box center [995, 562] width 72 height 31
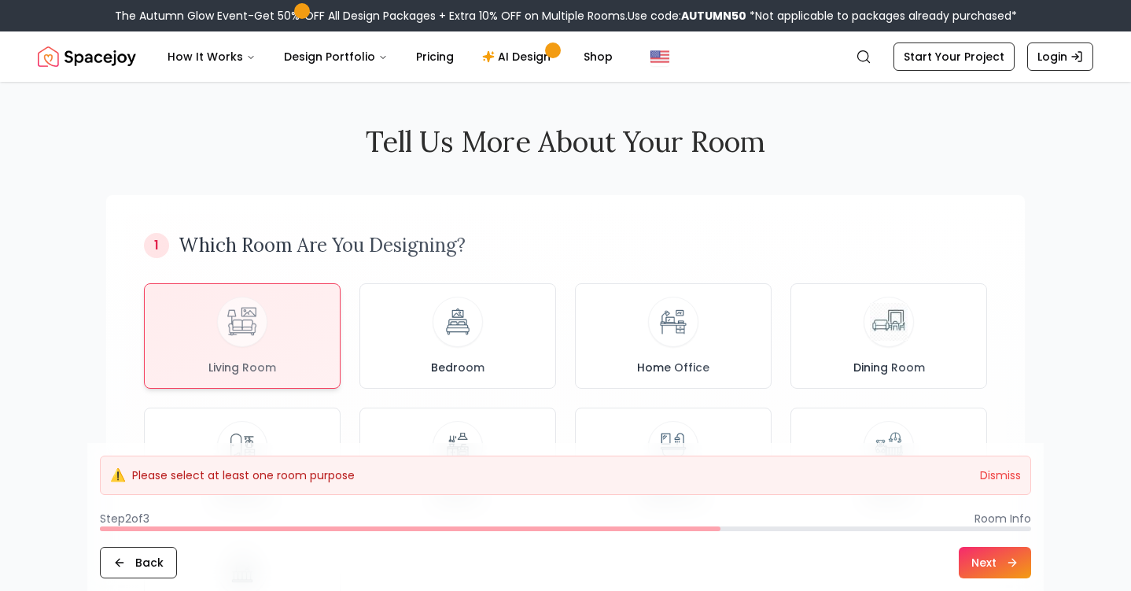
click at [1003, 554] on button "Next" at bounding box center [995, 562] width 72 height 31
click at [688, 488] on div "⚠️ Please select at least one room purpose Dismiss" at bounding box center [565, 474] width 931 height 39
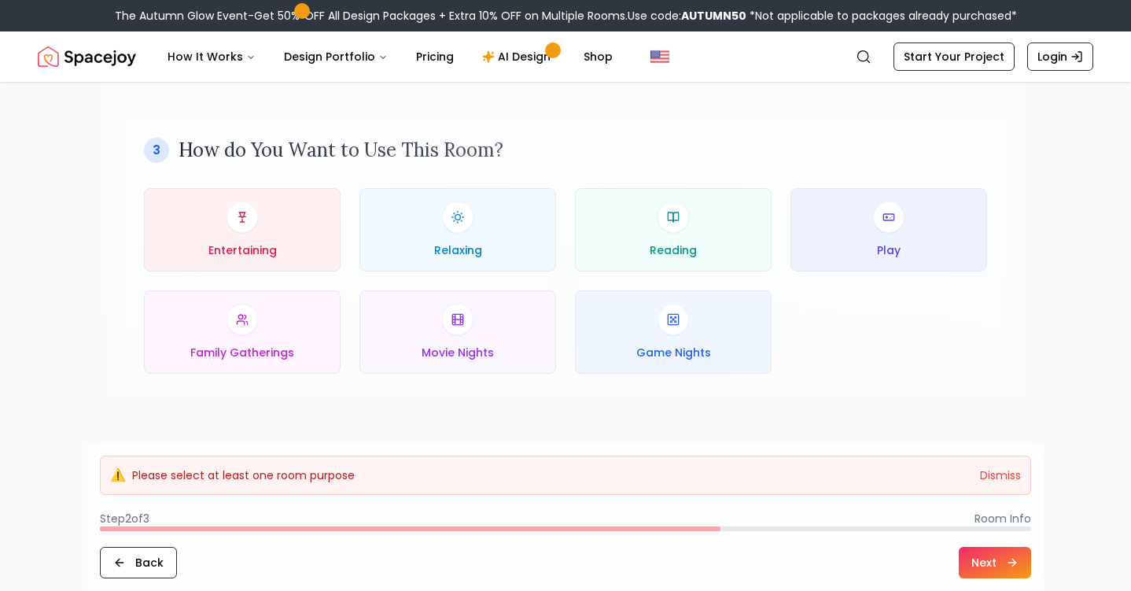
scroll to position [765, 0]
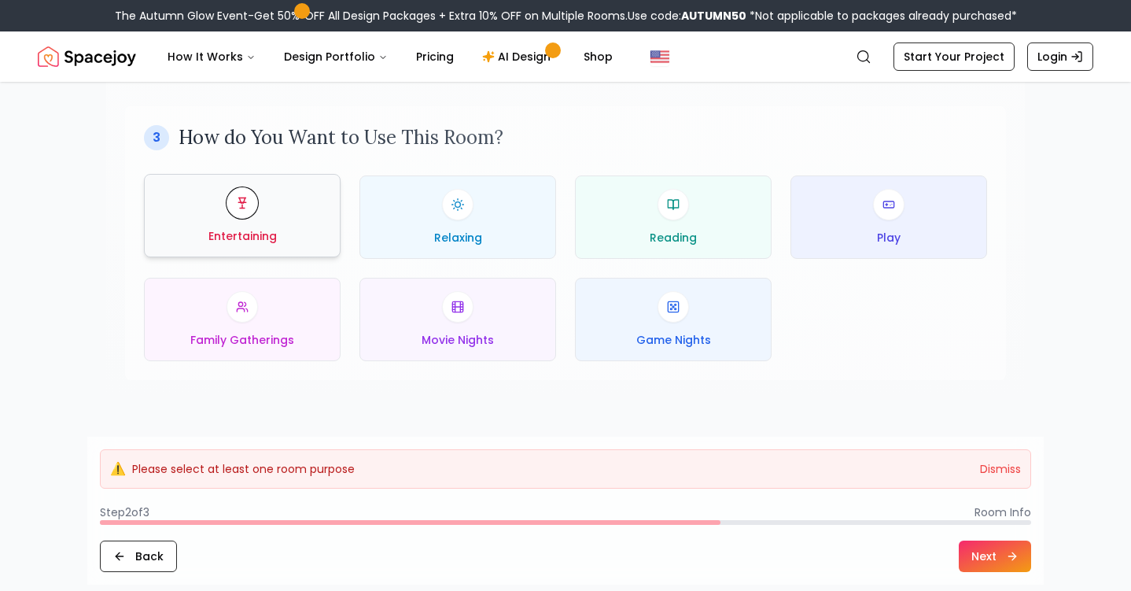
click at [331, 223] on button "Entertaining" at bounding box center [242, 215] width 197 height 83
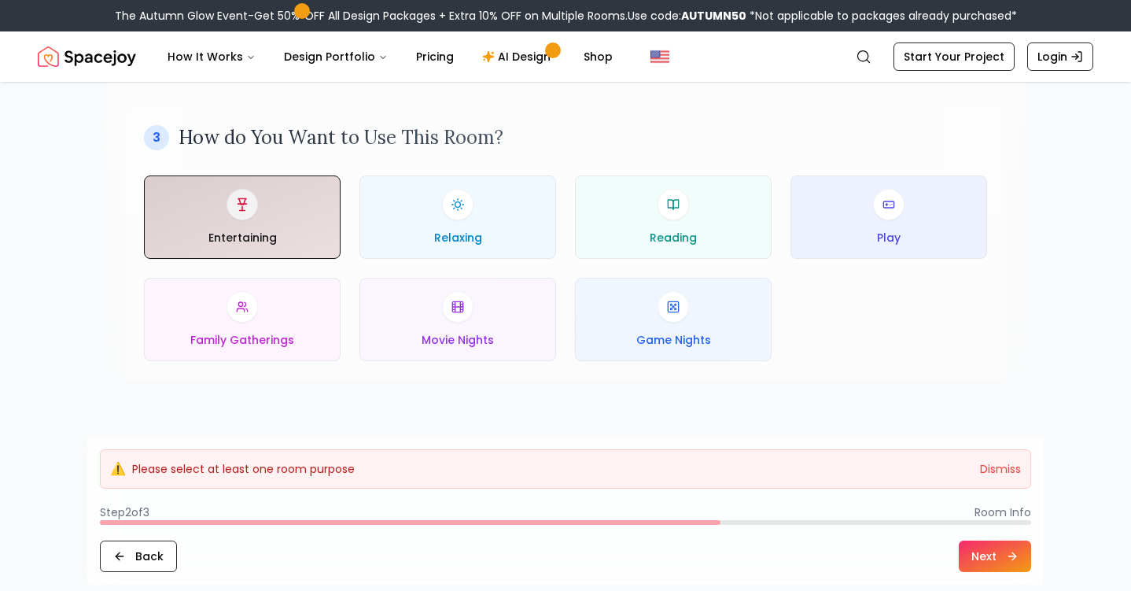
click at [333, 370] on div "3 How do You Want to Use This Room? Entertaining Relaxing Reading Play Family G…" at bounding box center [565, 243] width 881 height 274
click at [311, 346] on div "Family Gatherings" at bounding box center [242, 317] width 170 height 57
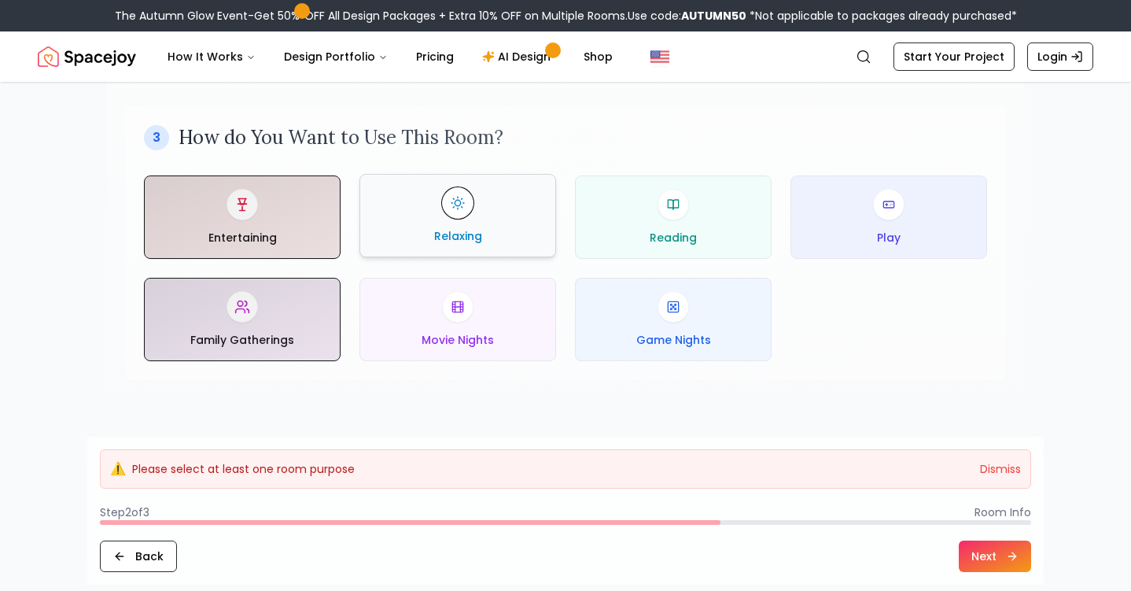
click at [518, 238] on div "Relaxing" at bounding box center [458, 215] width 170 height 57
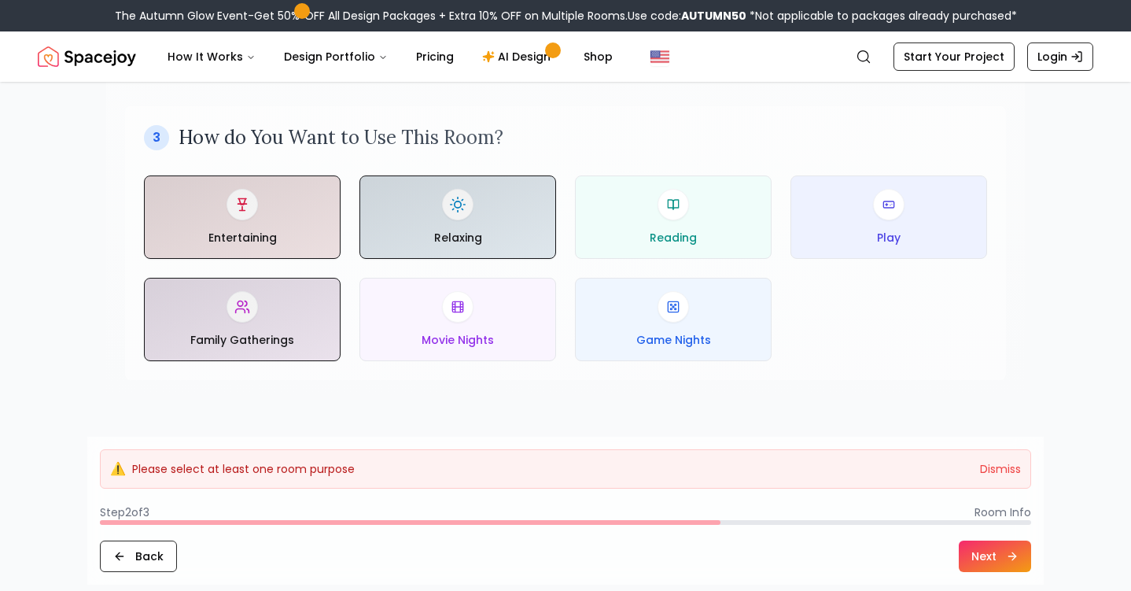
click at [1008, 556] on icon at bounding box center [1012, 556] width 13 height 13
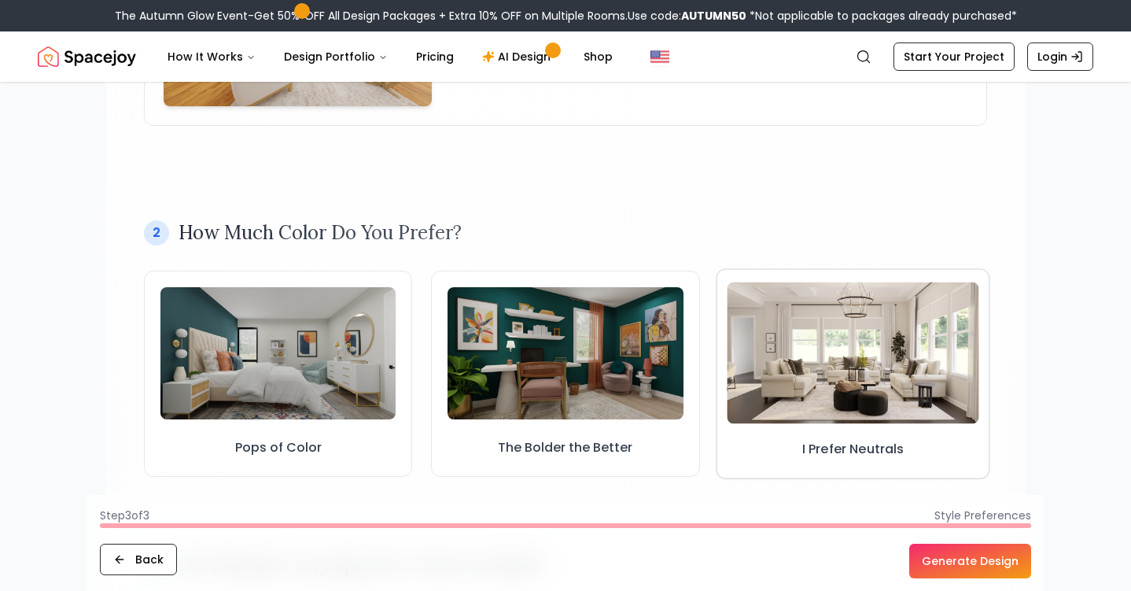
scroll to position [351, 0]
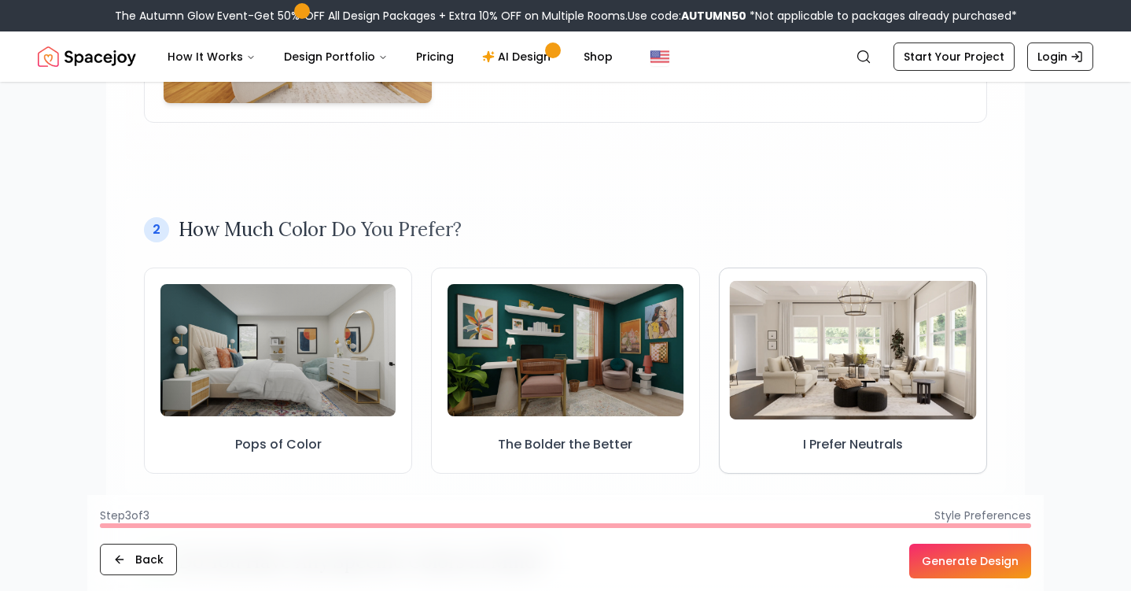
click at [934, 376] on img at bounding box center [852, 349] width 247 height 139
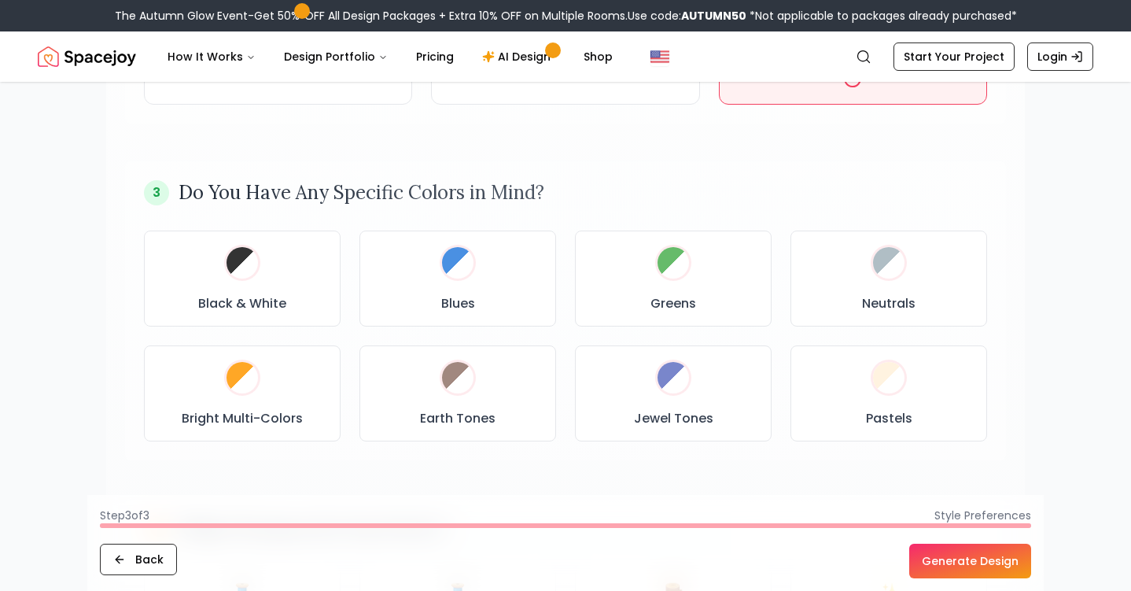
scroll to position [740, 0]
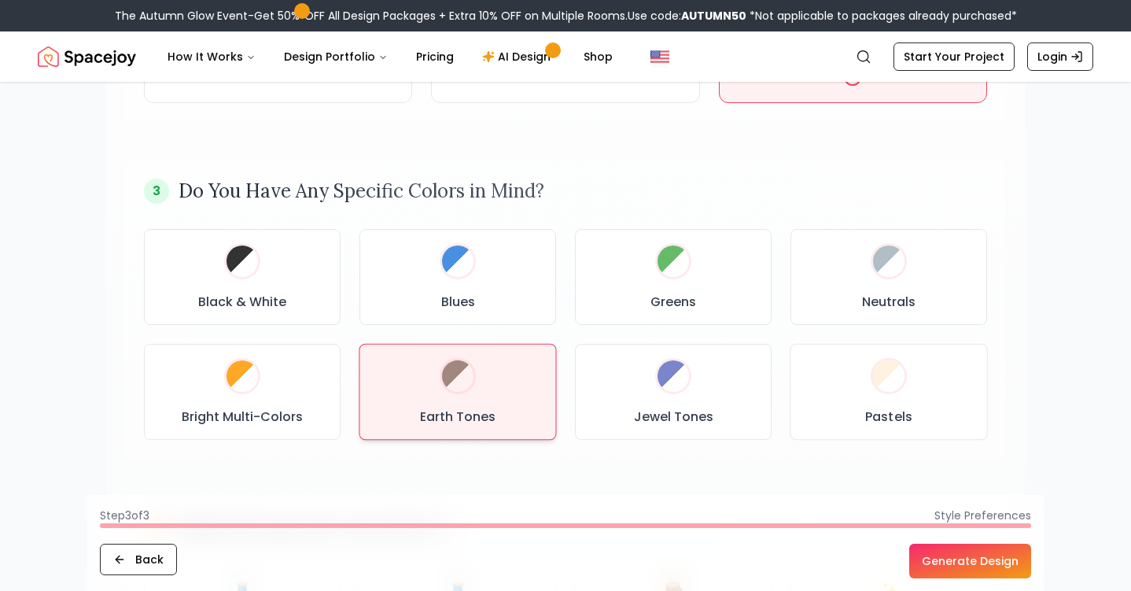
click at [499, 396] on div "Earth Tones" at bounding box center [458, 391] width 171 height 69
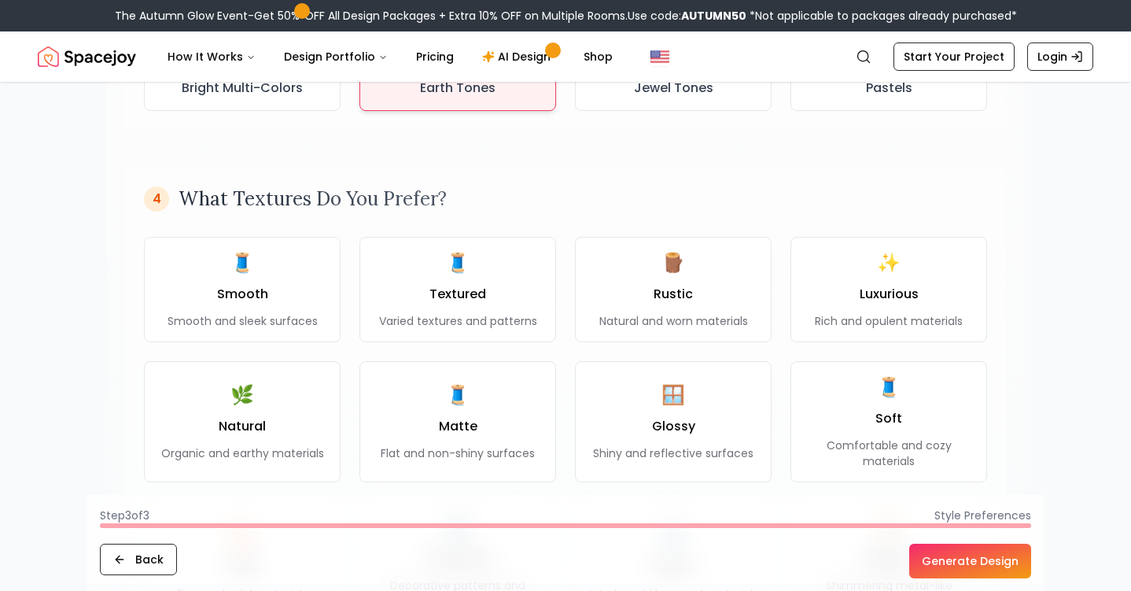
scroll to position [1070, 0]
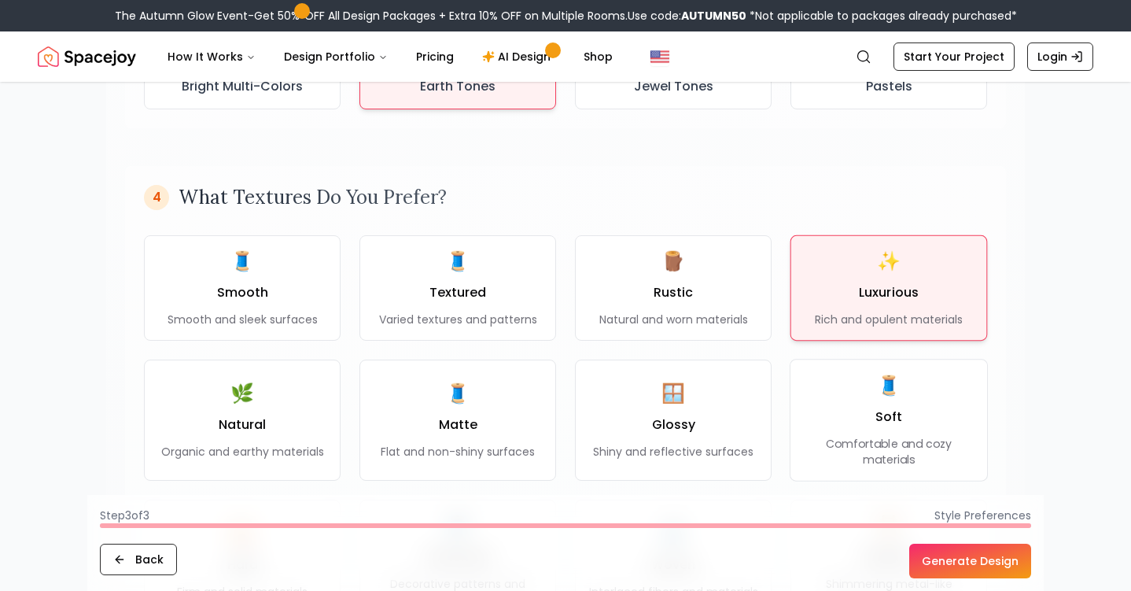
click at [915, 323] on p "Rich and opulent materials" at bounding box center [889, 319] width 148 height 16
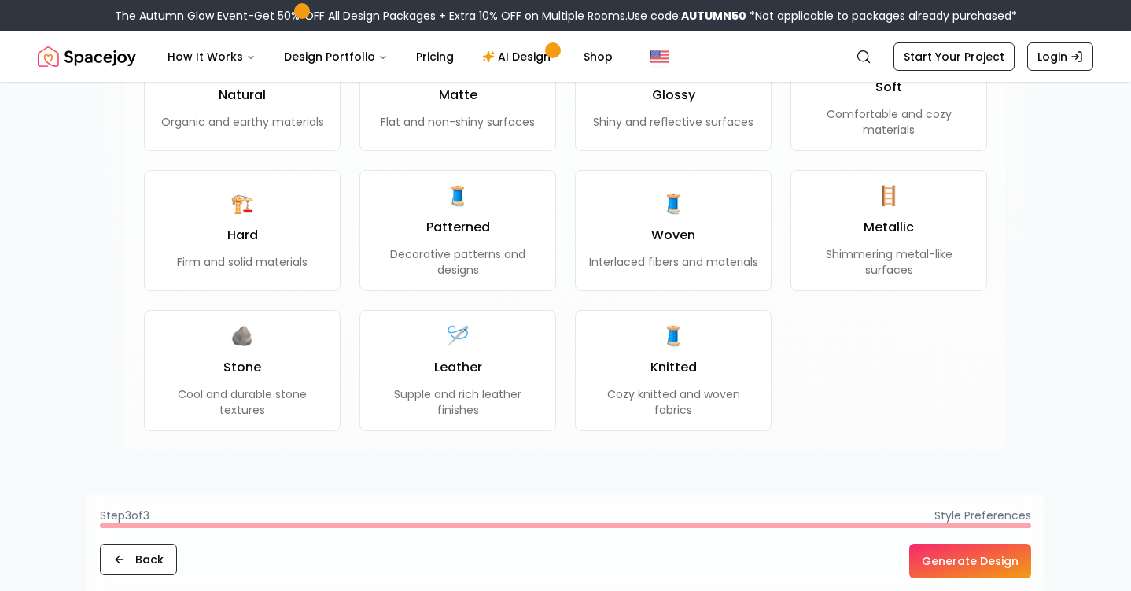
scroll to position [1402, 0]
click at [941, 554] on button "Generate Design" at bounding box center [970, 560] width 122 height 35
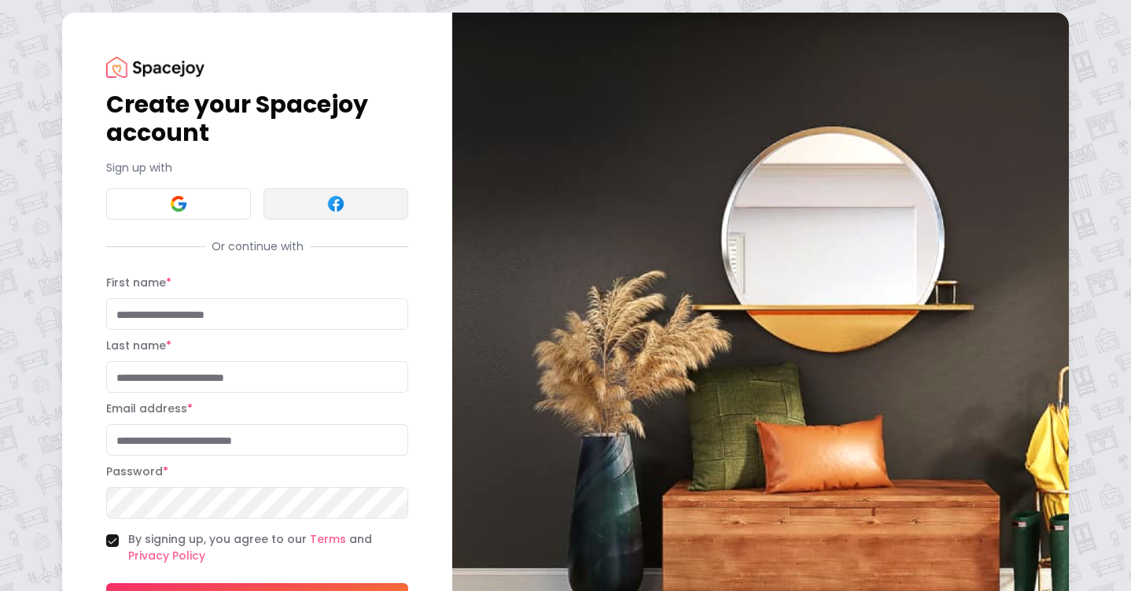
click at [367, 197] on button at bounding box center [335, 203] width 145 height 31
click at [348, 211] on button at bounding box center [335, 203] width 145 height 31
